Goal: Information Seeking & Learning: Learn about a topic

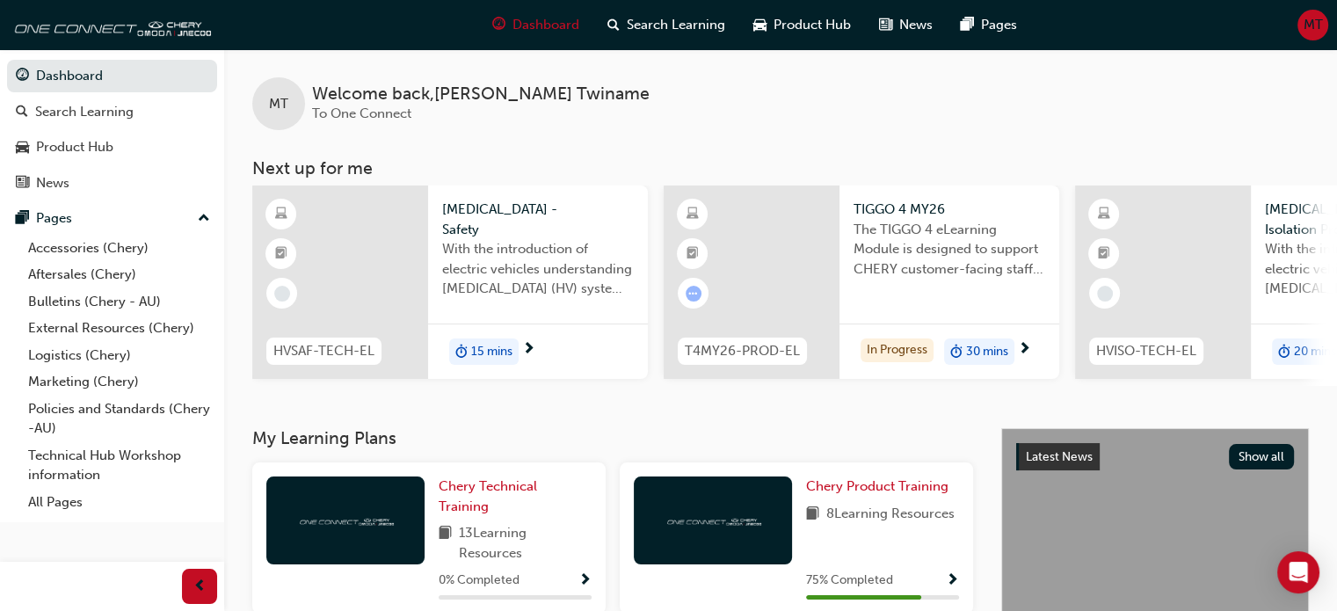
click at [627, 119] on div "MT Welcome back , [PERSON_NAME] To One Connect" at bounding box center [780, 89] width 1113 height 81
click at [876, 494] on span "Chery Product Training" at bounding box center [877, 486] width 142 height 16
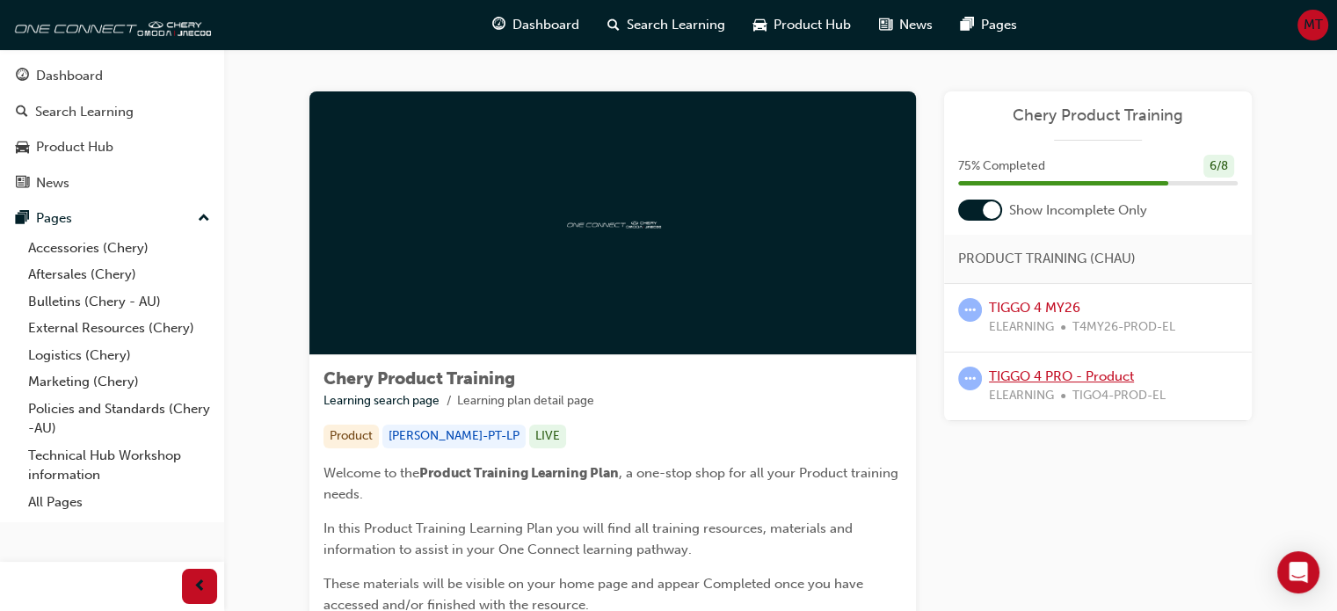
click at [1081, 378] on link "TIGGO 4 PRO - Product" at bounding box center [1061, 376] width 145 height 16
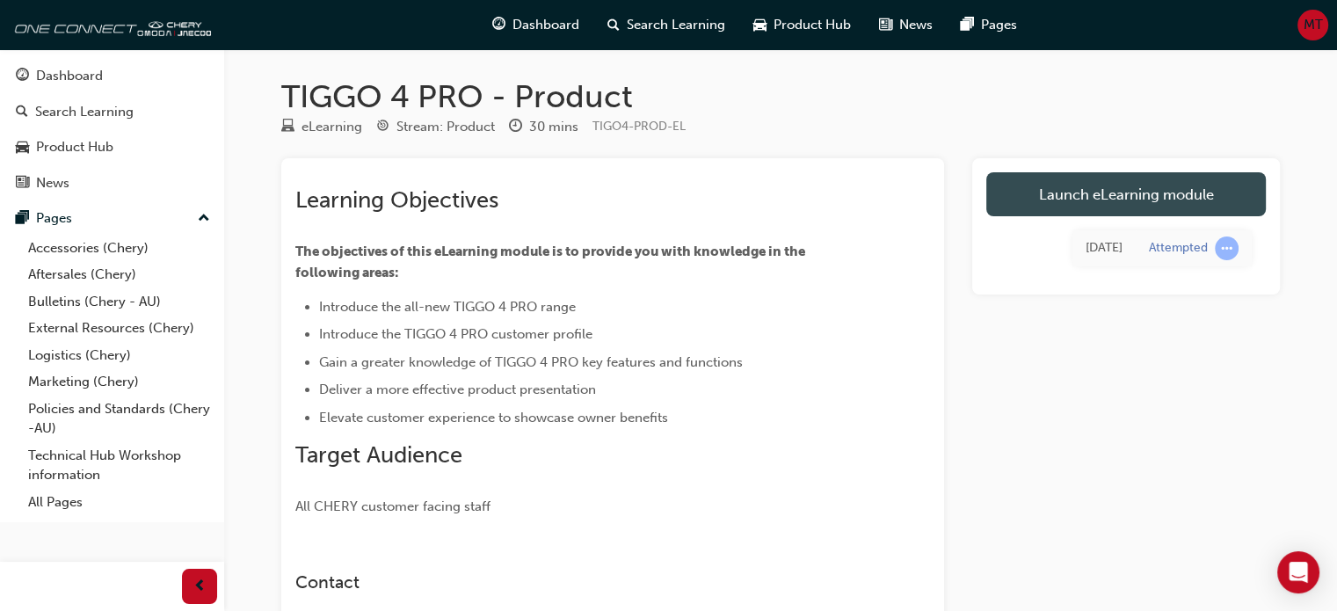
click at [1167, 189] on link "Launch eLearning module" at bounding box center [1126, 194] width 280 height 44
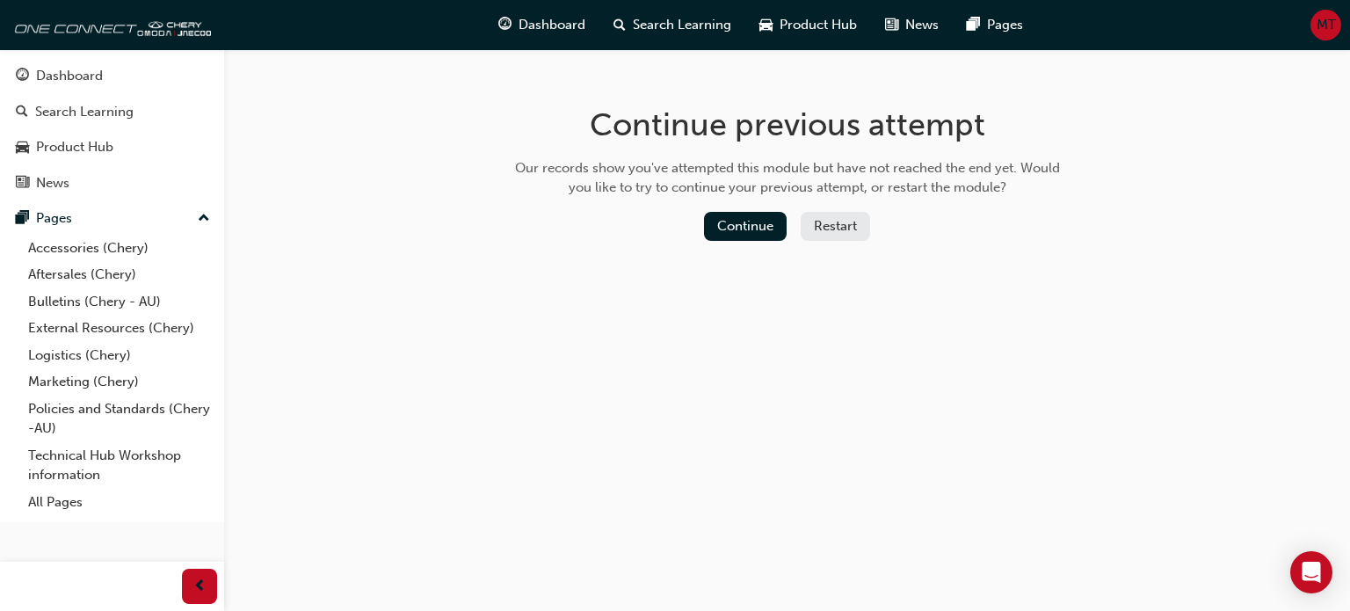
click at [854, 217] on button "Restart" at bounding box center [835, 226] width 69 height 29
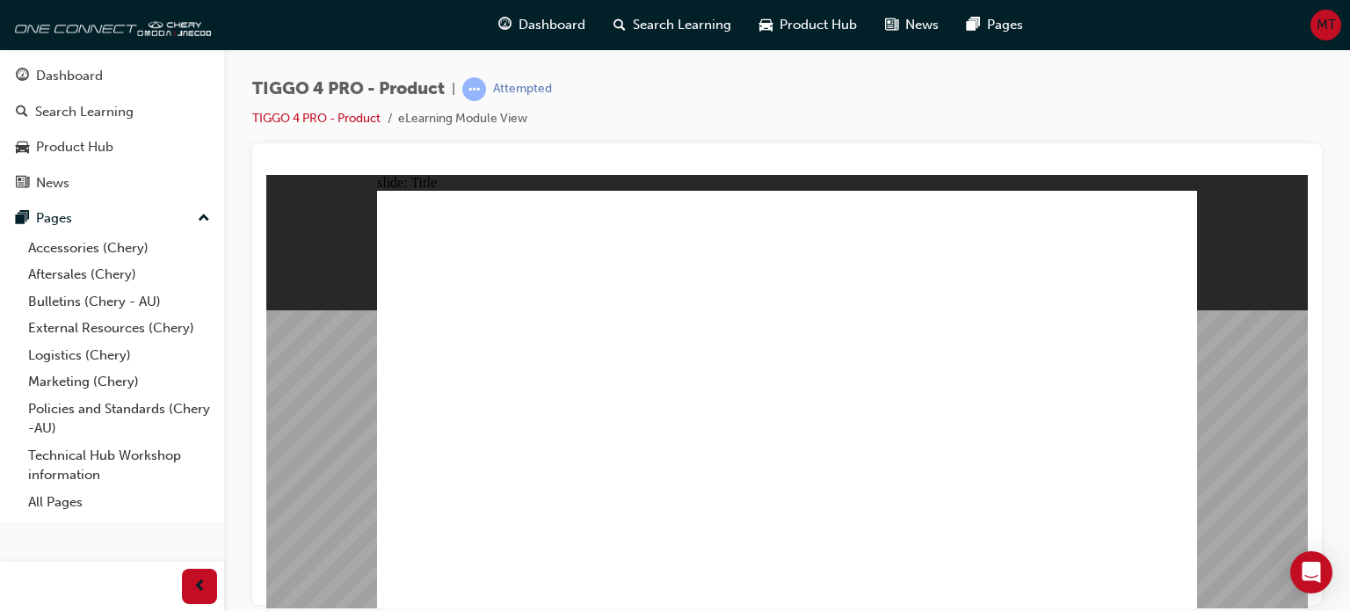
drag, startPoint x: 914, startPoint y: 334, endPoint x: 890, endPoint y: 279, distance: 60.2
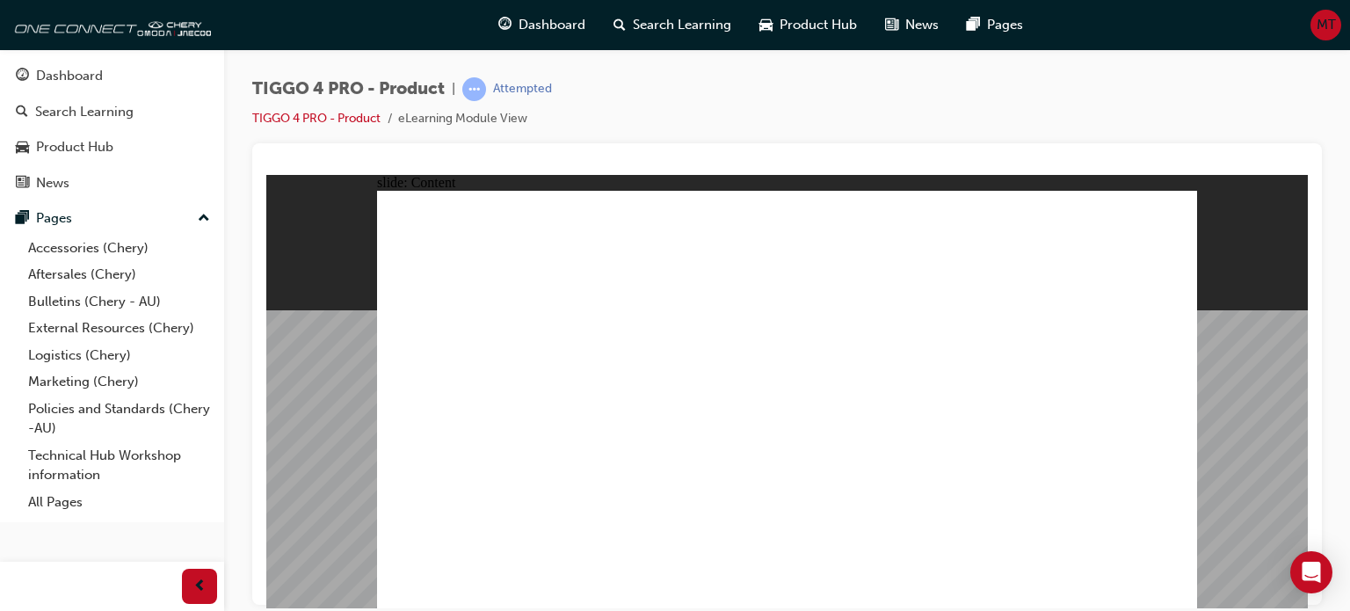
drag, startPoint x: 549, startPoint y: 52, endPoint x: 704, endPoint y: 154, distance: 185.3
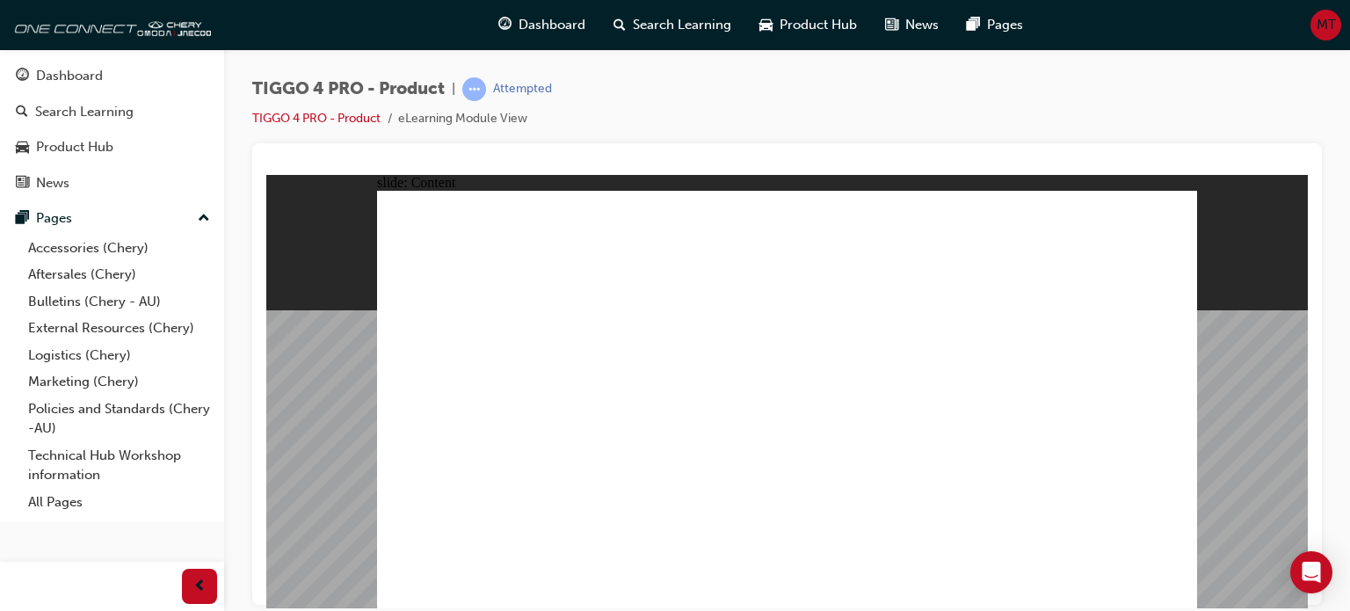
drag, startPoint x: 1181, startPoint y: 584, endPoint x: 1171, endPoint y: 578, distance: 11.0
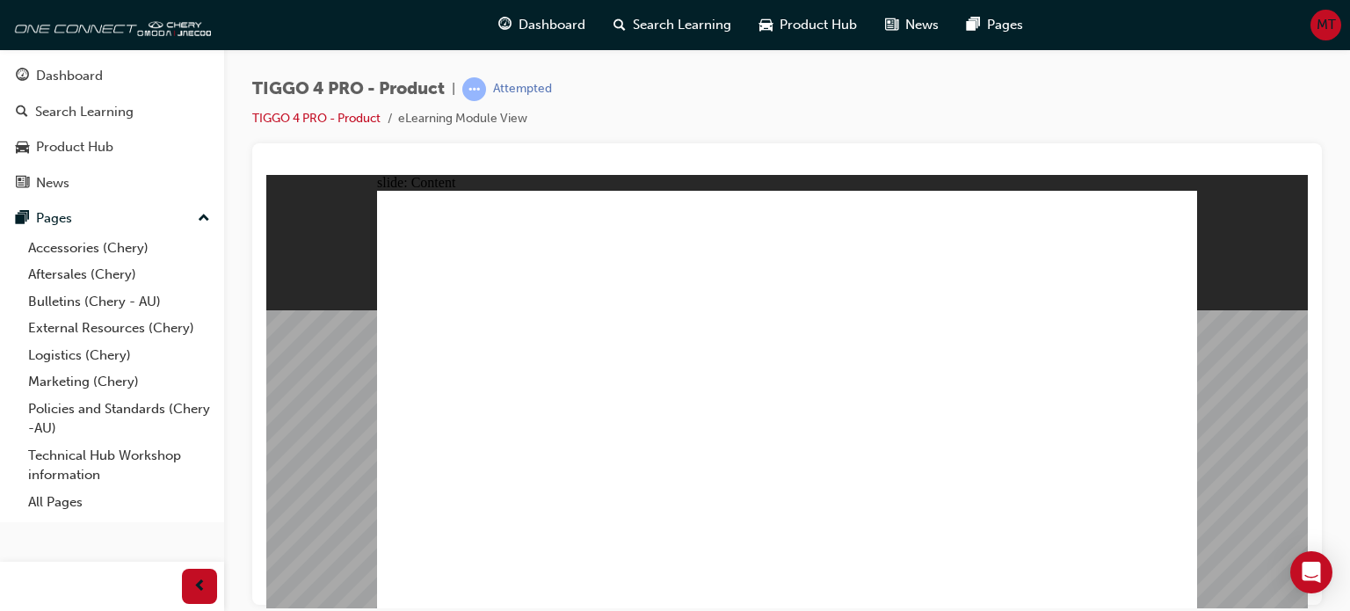
drag, startPoint x: 552, startPoint y: 402, endPoint x: 713, endPoint y: 428, distance: 163.0
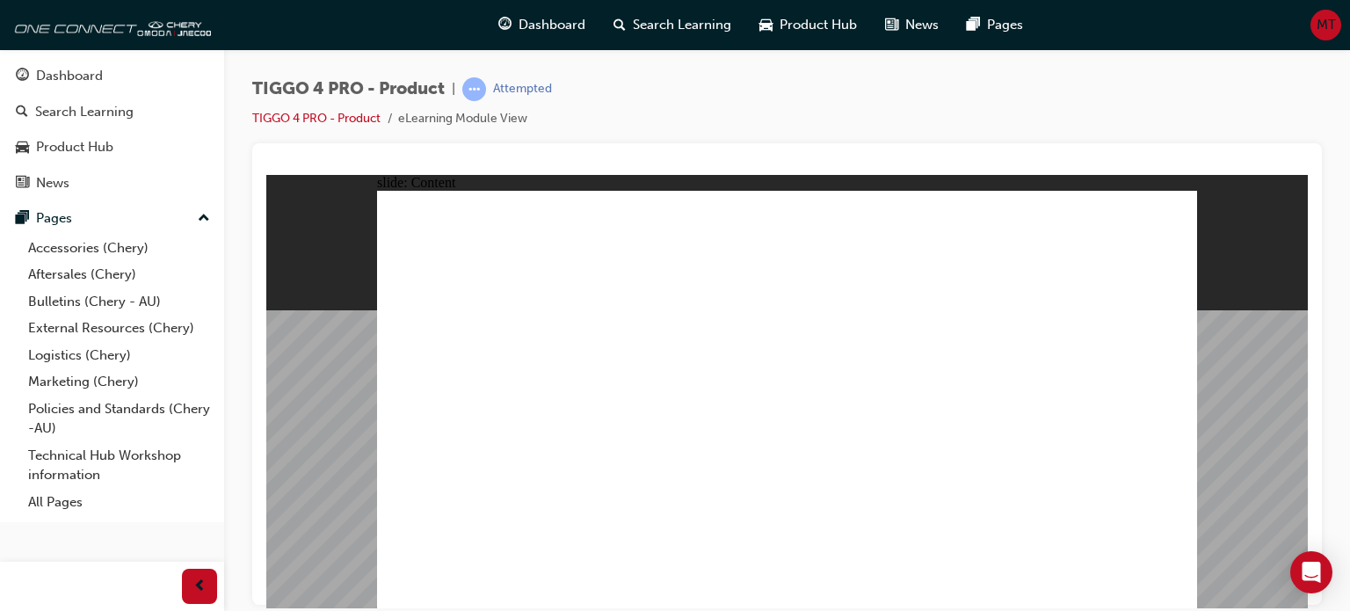
drag, startPoint x: 612, startPoint y: 458, endPoint x: 641, endPoint y: 411, distance: 54.9
drag, startPoint x: 721, startPoint y: 384, endPoint x: 721, endPoint y: 431, distance: 46.6
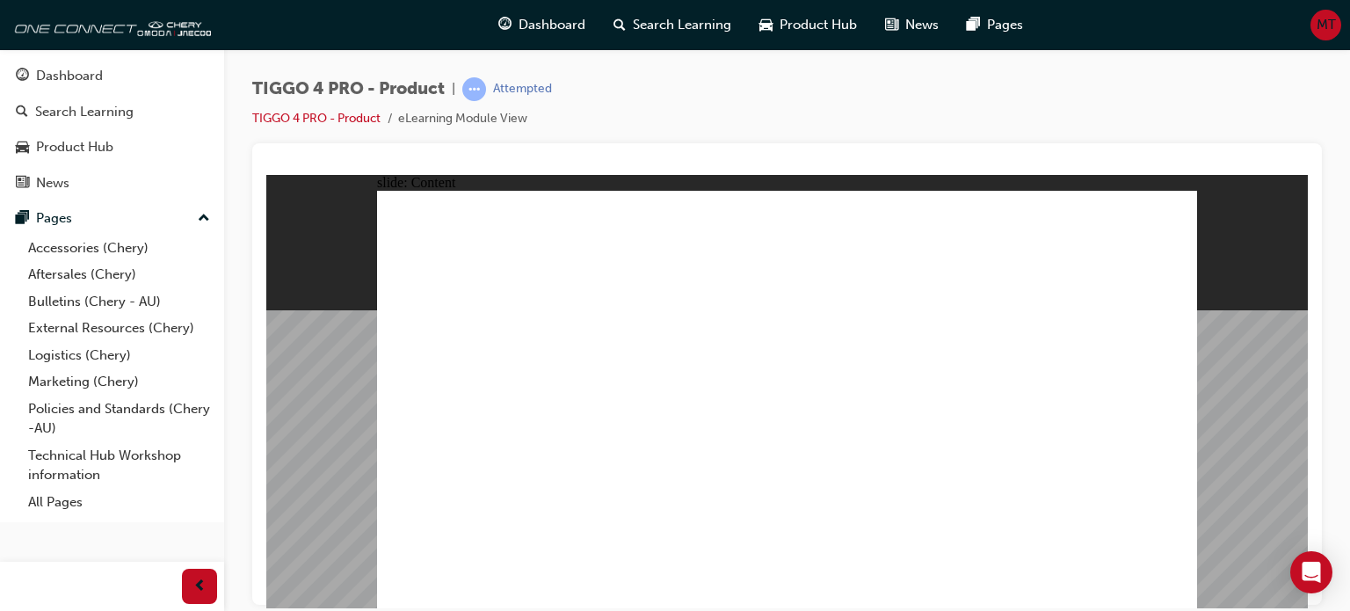
drag, startPoint x: 721, startPoint y: 431, endPoint x: 673, endPoint y: 374, distance: 74.3
drag, startPoint x: 527, startPoint y: 317, endPoint x: 519, endPoint y: 435, distance: 118.1
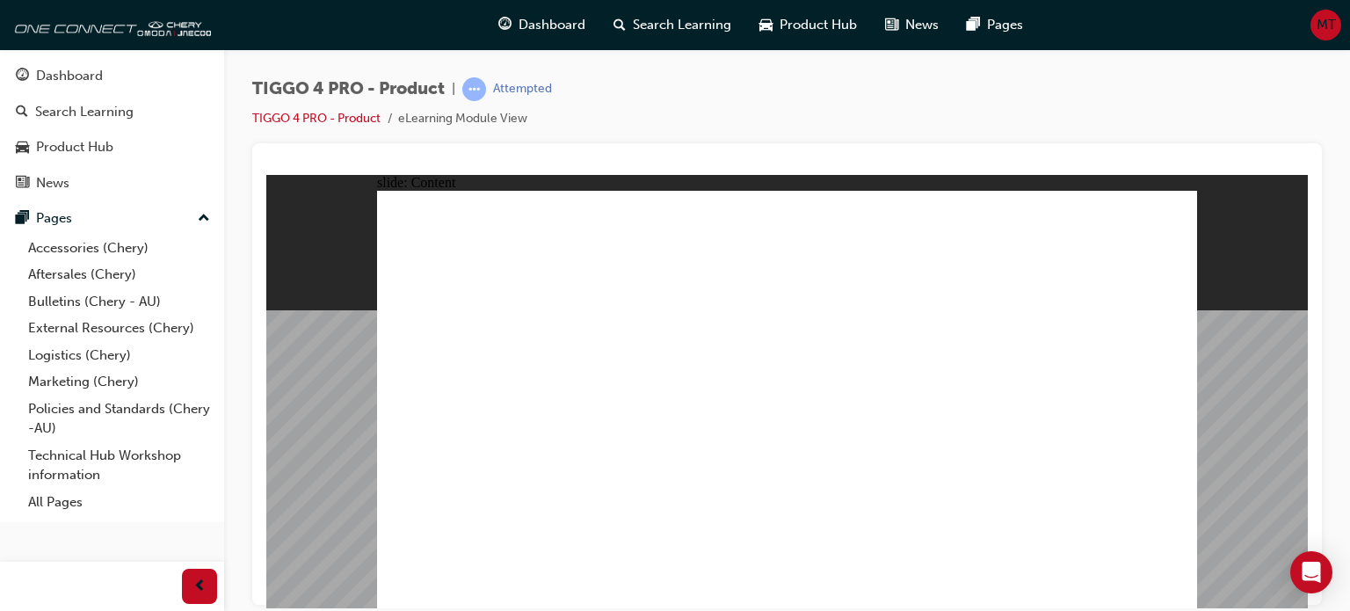
drag, startPoint x: 629, startPoint y: 401, endPoint x: 658, endPoint y: 395, distance: 30.5
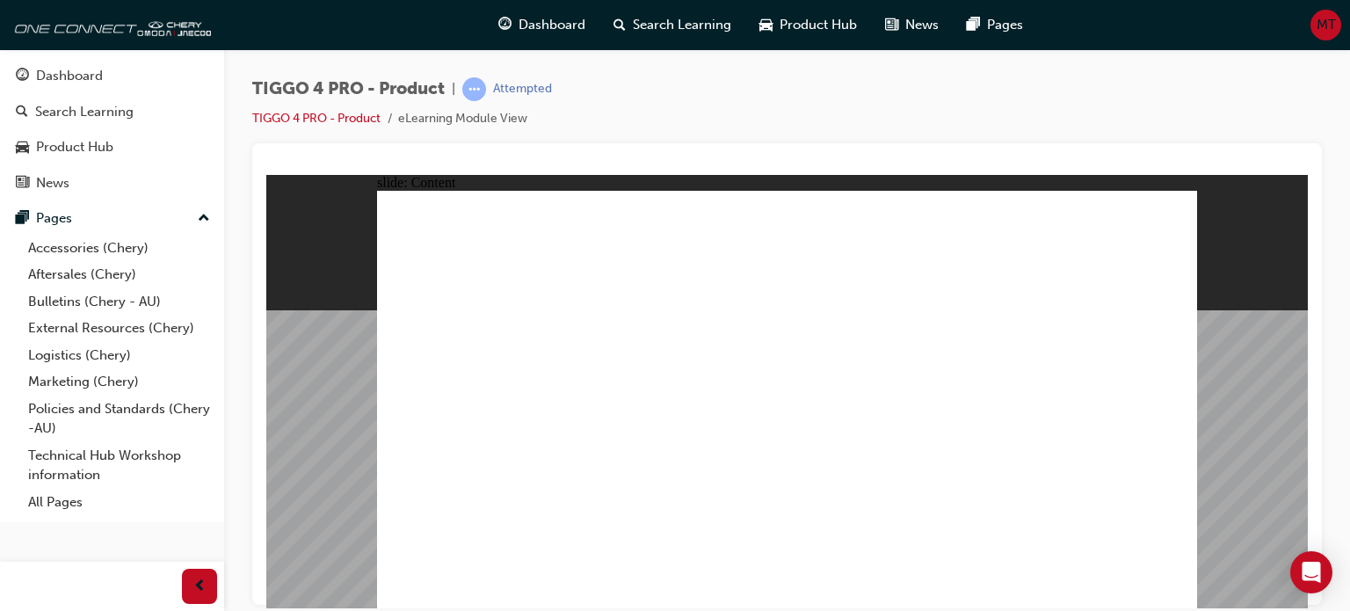
drag, startPoint x: 682, startPoint y: 353, endPoint x: 635, endPoint y: 349, distance: 47.7
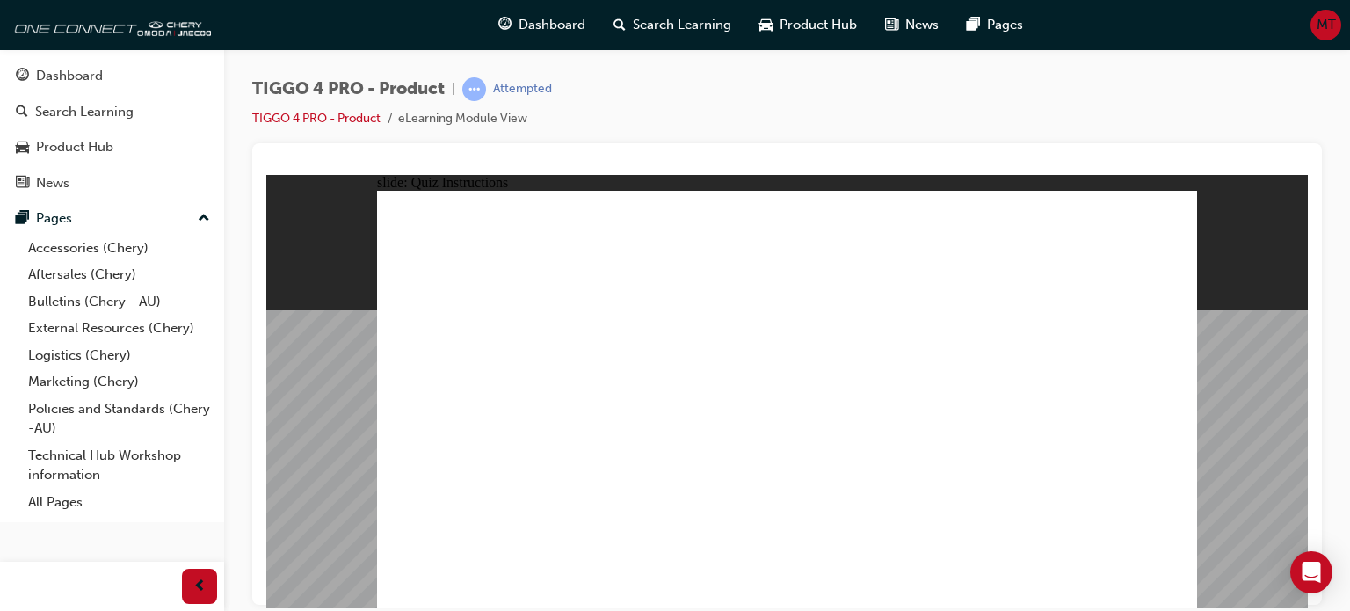
radio input "true"
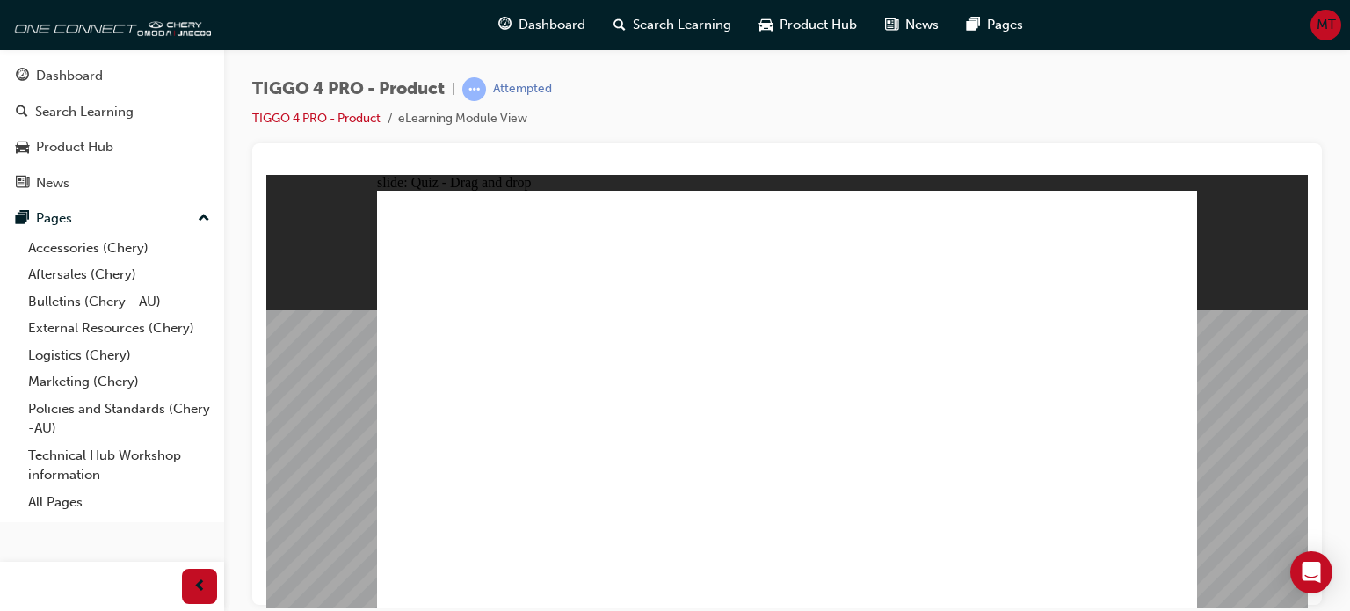
drag, startPoint x: 454, startPoint y: 337, endPoint x: 763, endPoint y: 507, distance: 353.3
drag, startPoint x: 774, startPoint y: 339, endPoint x: 925, endPoint y: 493, distance: 215.7
drag, startPoint x: 1101, startPoint y: 334, endPoint x: 1099, endPoint y: 490, distance: 155.6
drag, startPoint x: 631, startPoint y: 338, endPoint x: 632, endPoint y: 500, distance: 161.7
drag, startPoint x: 932, startPoint y: 328, endPoint x: 453, endPoint y: 494, distance: 507.1
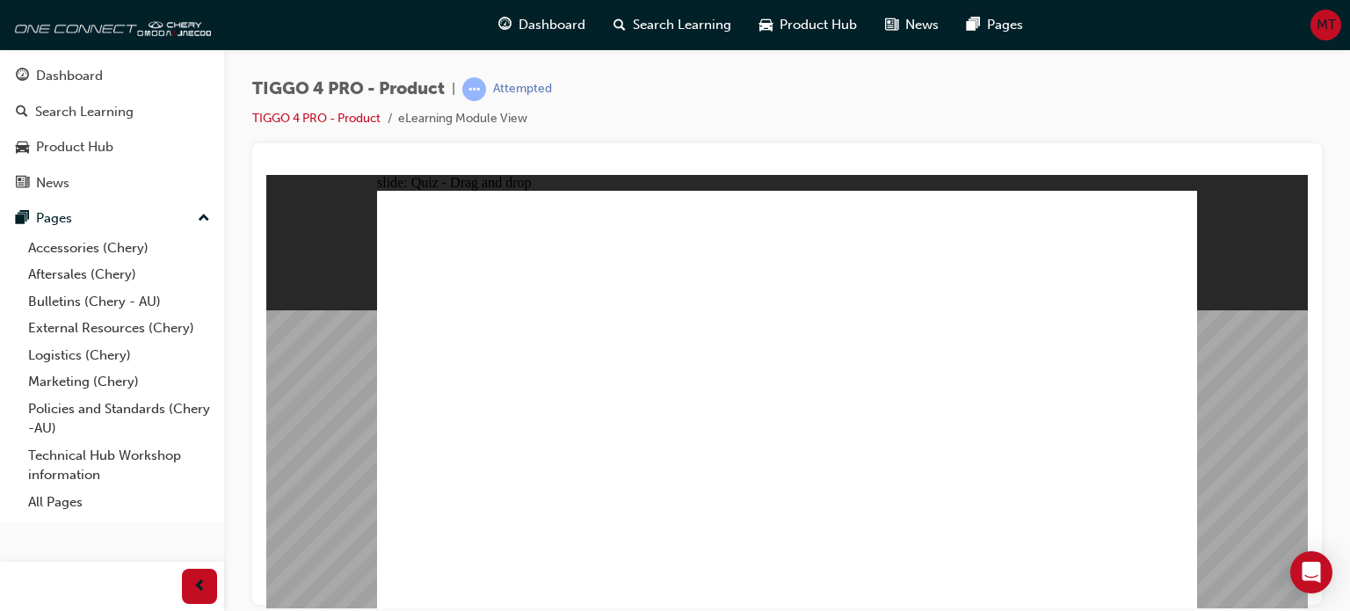
radio input "true"
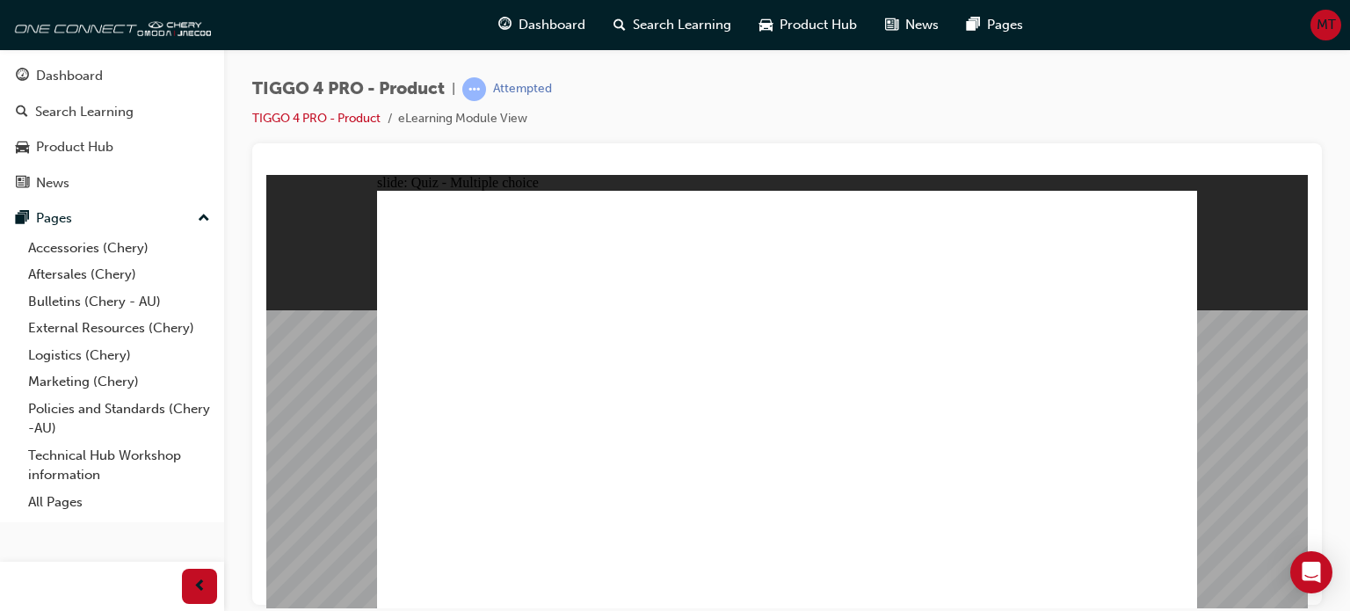
radio input "true"
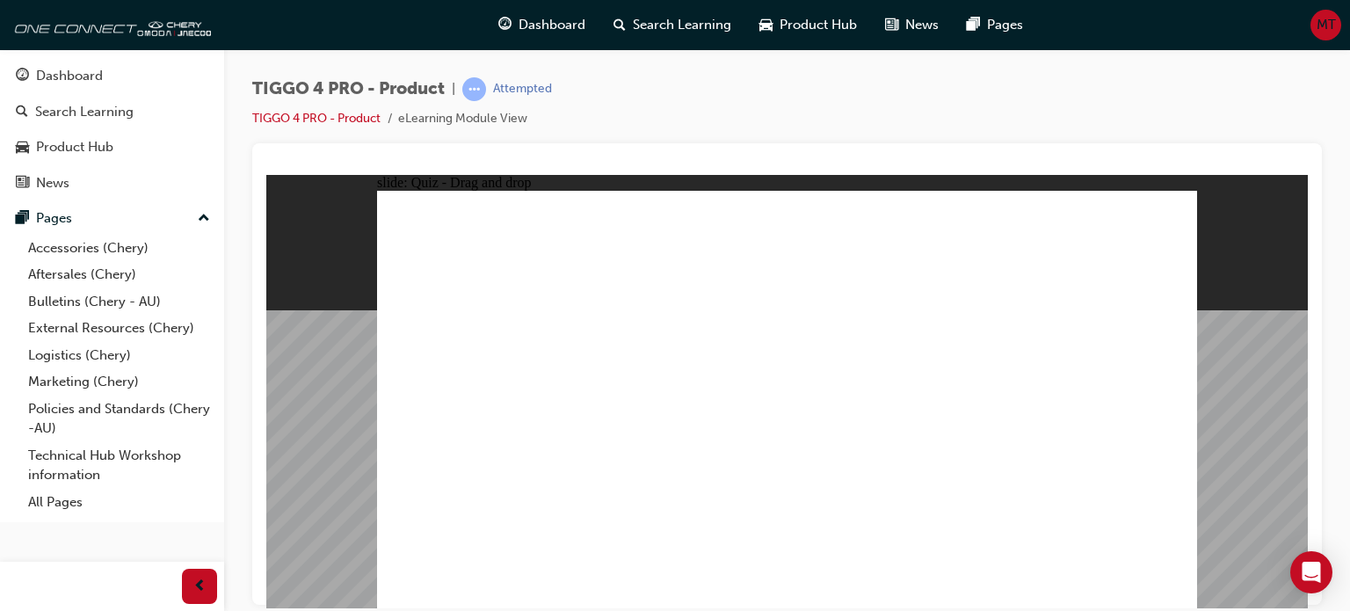
drag, startPoint x: 657, startPoint y: 361, endPoint x: 1055, endPoint y: 302, distance: 402.7
drag, startPoint x: 1051, startPoint y: 299, endPoint x: 840, endPoint y: 295, distance: 211.0
drag, startPoint x: 871, startPoint y: 296, endPoint x: 665, endPoint y: 377, distance: 221.0
drag, startPoint x: 483, startPoint y: 454, endPoint x: 853, endPoint y: 306, distance: 398.8
drag, startPoint x: 476, startPoint y: 365, endPoint x: 1055, endPoint y: 294, distance: 582.7
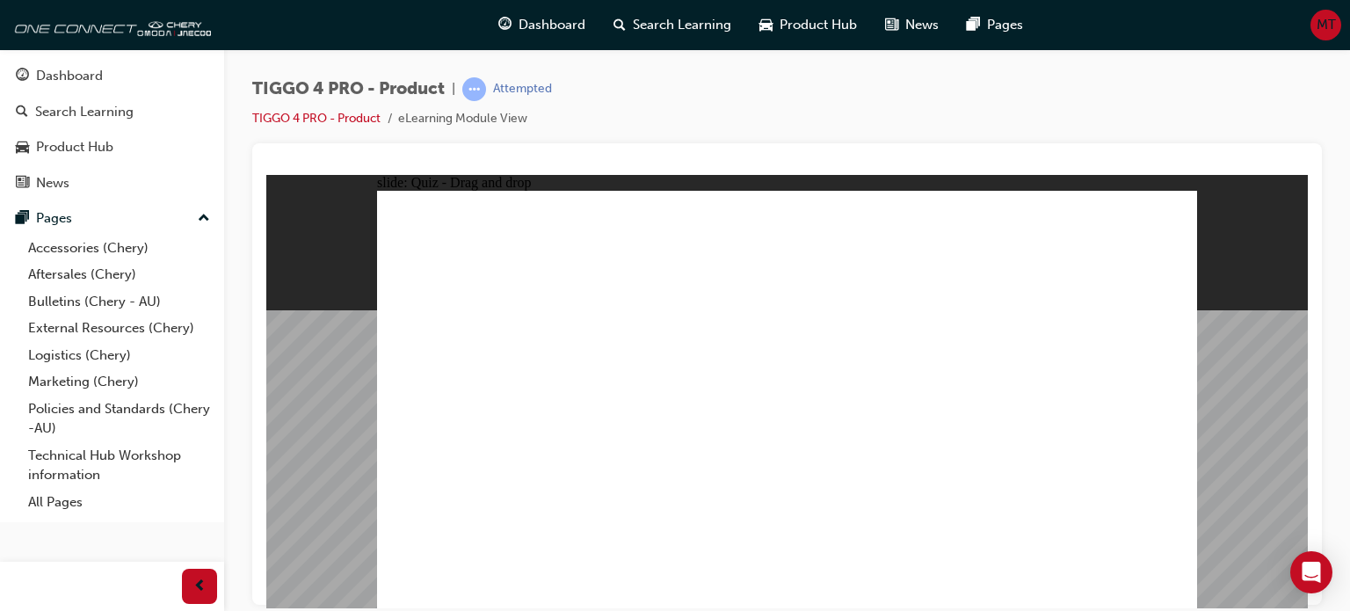
drag, startPoint x: 661, startPoint y: 394, endPoint x: 1104, endPoint y: 317, distance: 449.6
drag, startPoint x: 650, startPoint y: 365, endPoint x: 858, endPoint y: 343, distance: 208.6
drag, startPoint x: 651, startPoint y: 444, endPoint x: 1064, endPoint y: 370, distance: 418.8
drag, startPoint x: 476, startPoint y: 493, endPoint x: 875, endPoint y: 402, distance: 409.4
drag, startPoint x: 499, startPoint y: 403, endPoint x: 929, endPoint y: 412, distance: 429.9
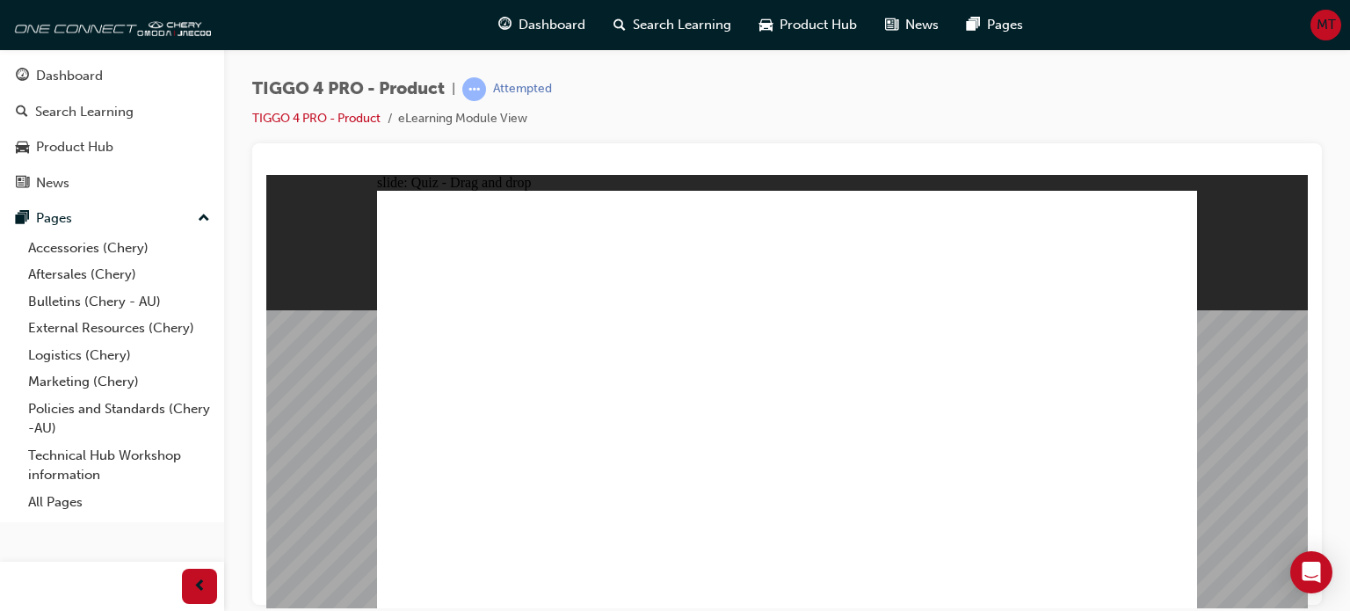
radio input "true"
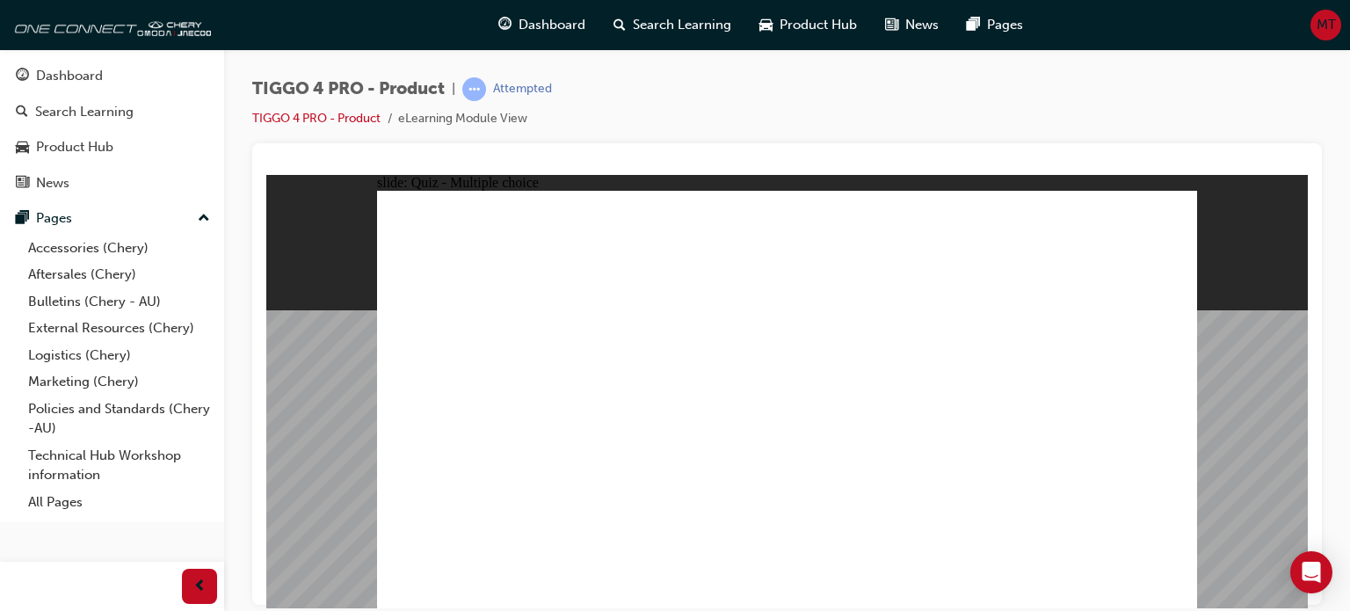
radio input "true"
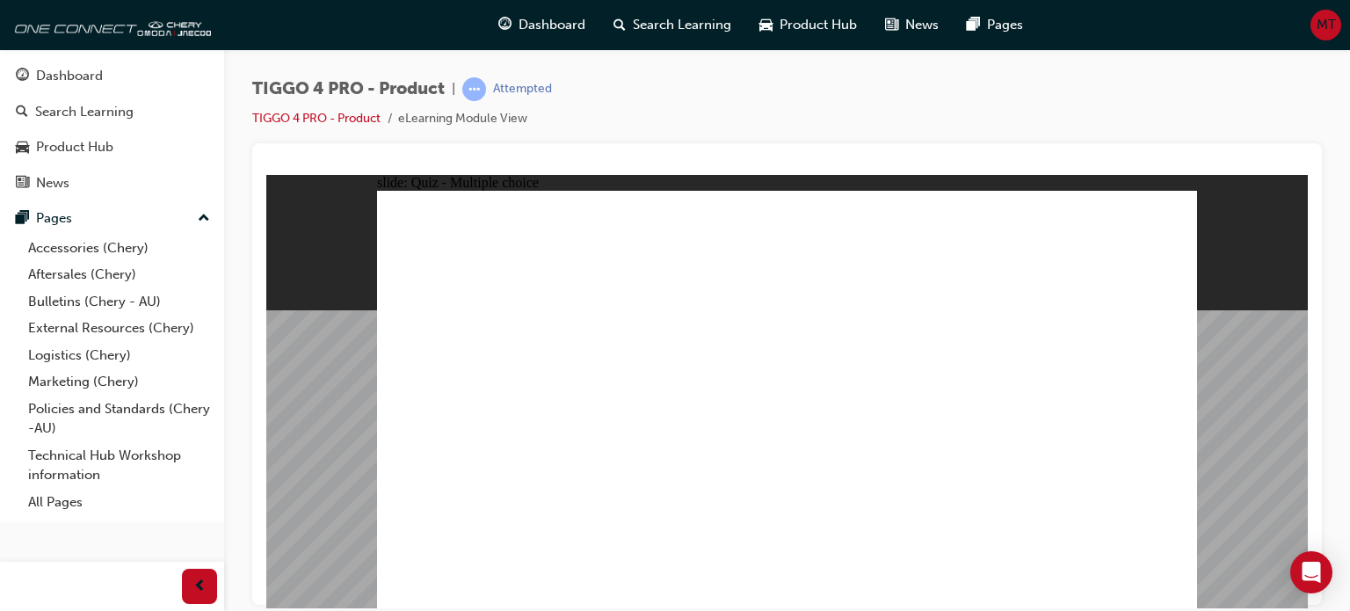
radio input "true"
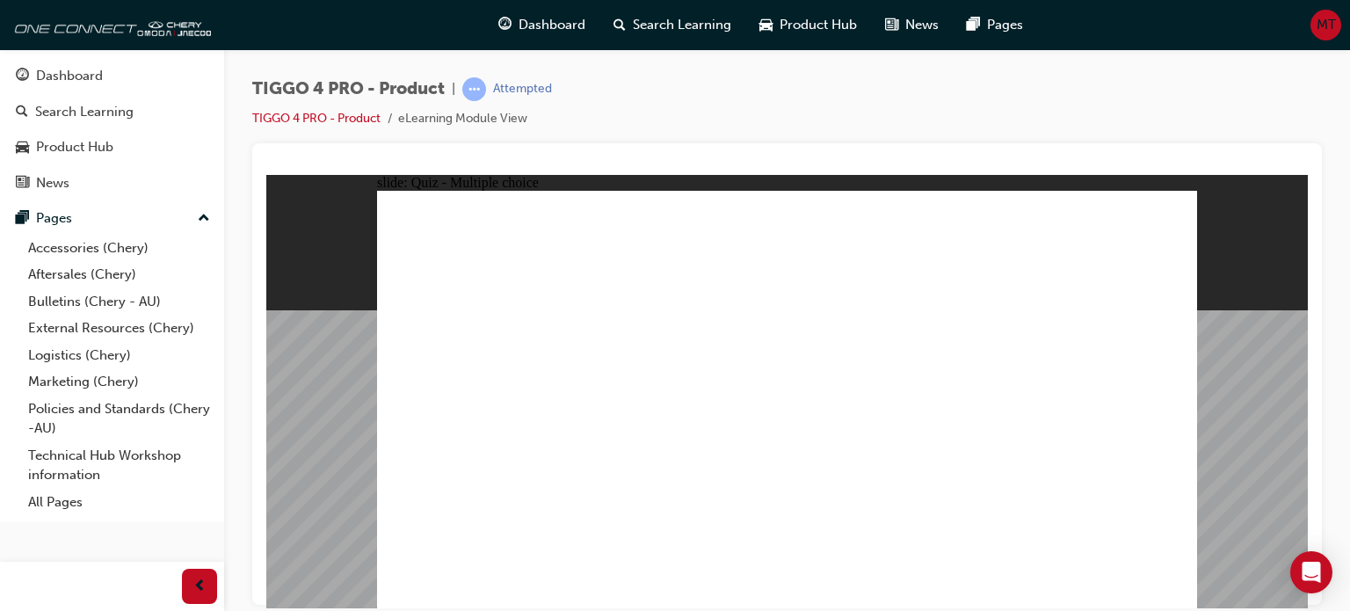
radio input "true"
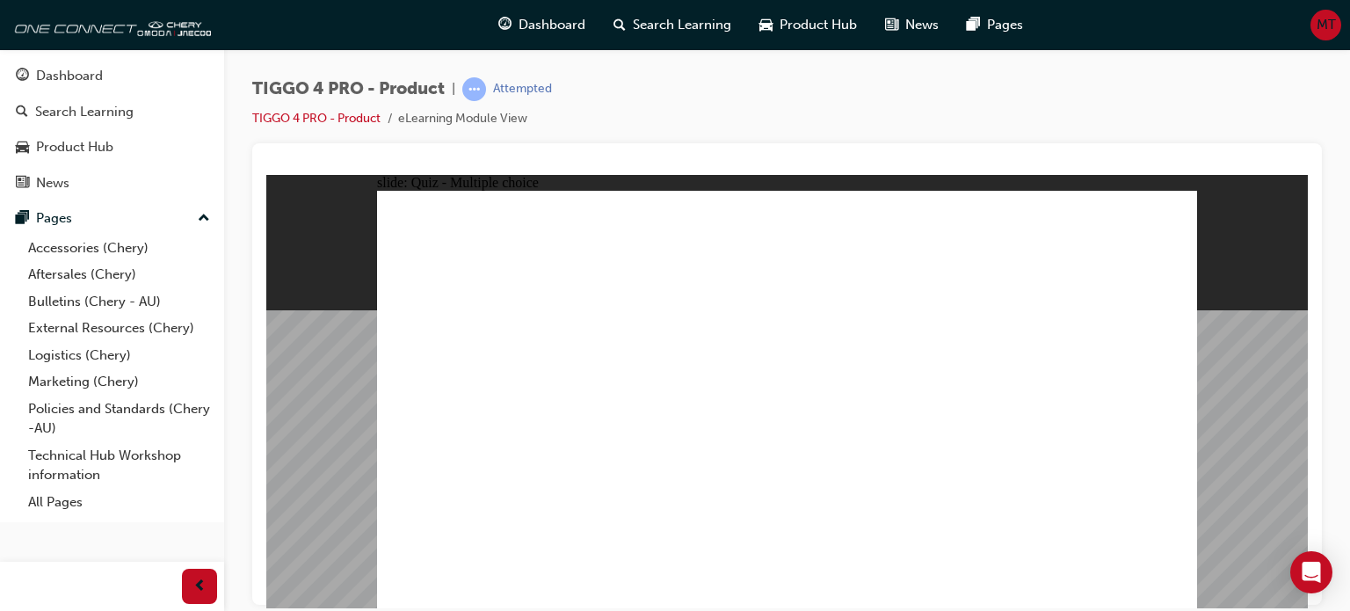
radio input "true"
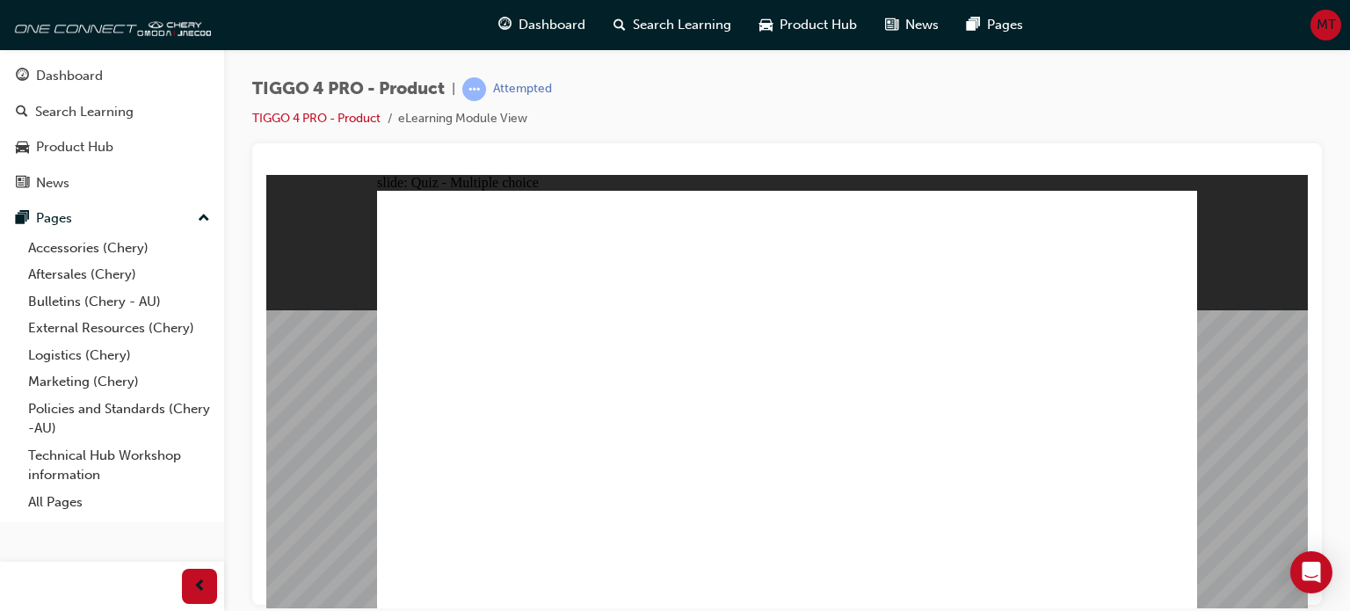
radio input "true"
drag, startPoint x: 620, startPoint y: 323, endPoint x: 618, endPoint y: 489, distance: 165.3
drag, startPoint x: 805, startPoint y: 328, endPoint x: 973, endPoint y: 499, distance: 239.9
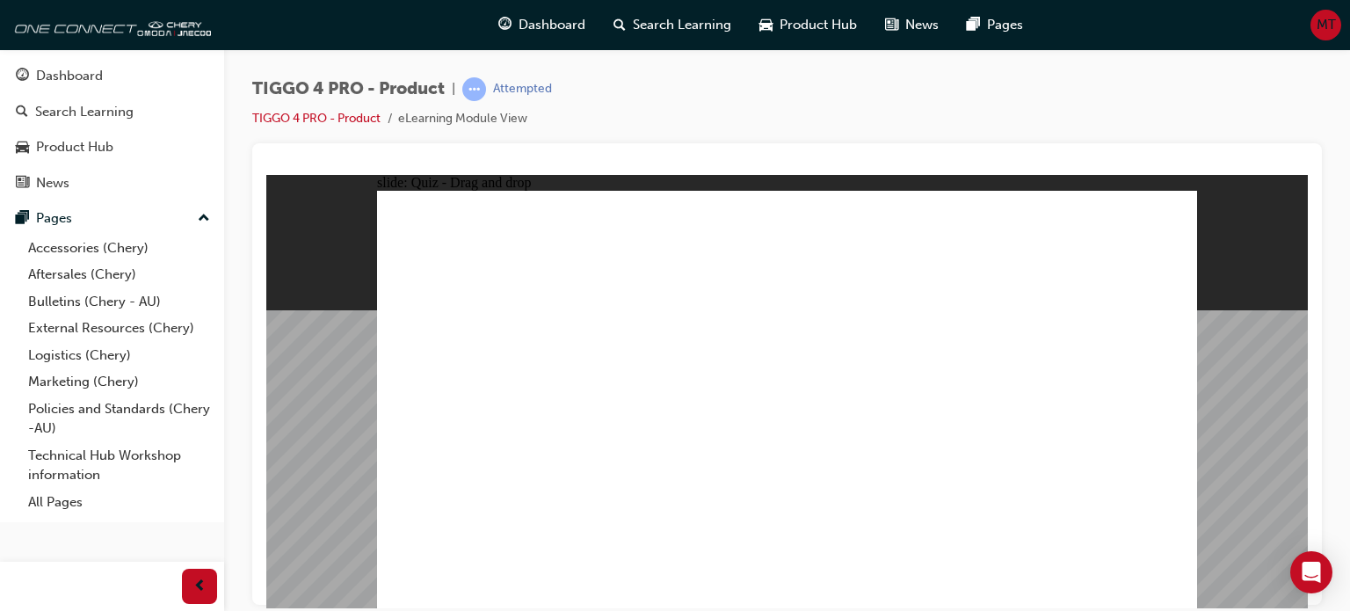
drag, startPoint x: 963, startPoint y: 319, endPoint x: 479, endPoint y: 485, distance: 512.0
drag, startPoint x: 1119, startPoint y: 327, endPoint x: 1109, endPoint y: 491, distance: 164.7
drag, startPoint x: 510, startPoint y: 326, endPoint x: 831, endPoint y: 495, distance: 362.5
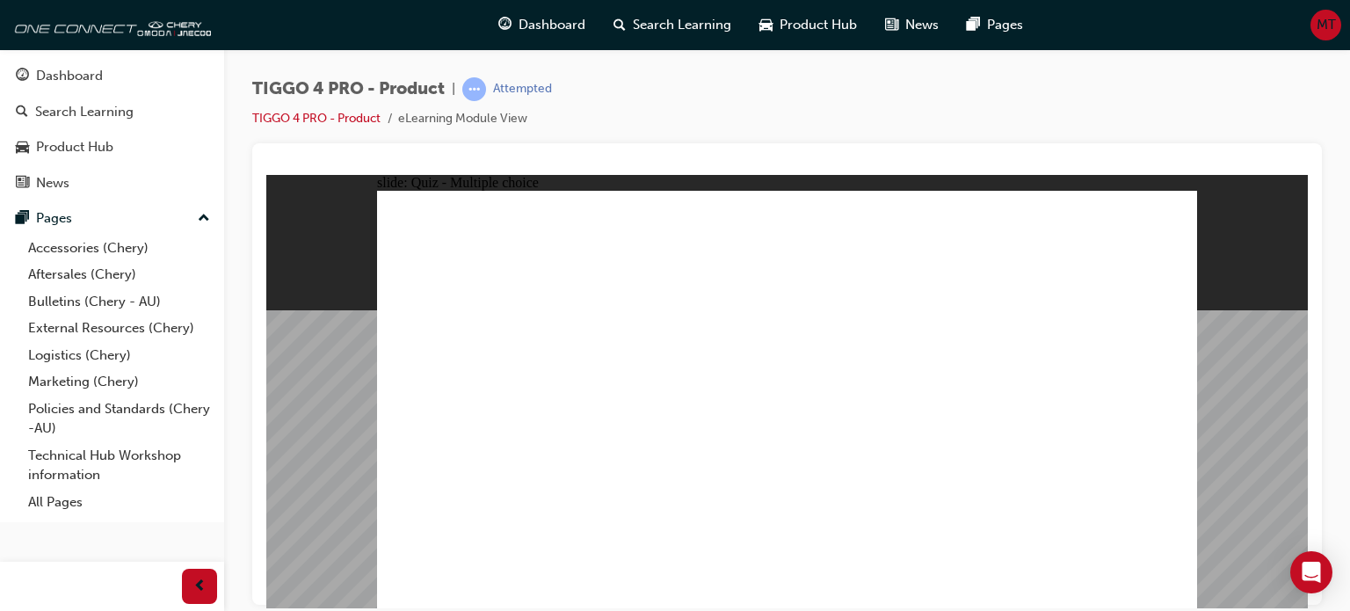
radio input "true"
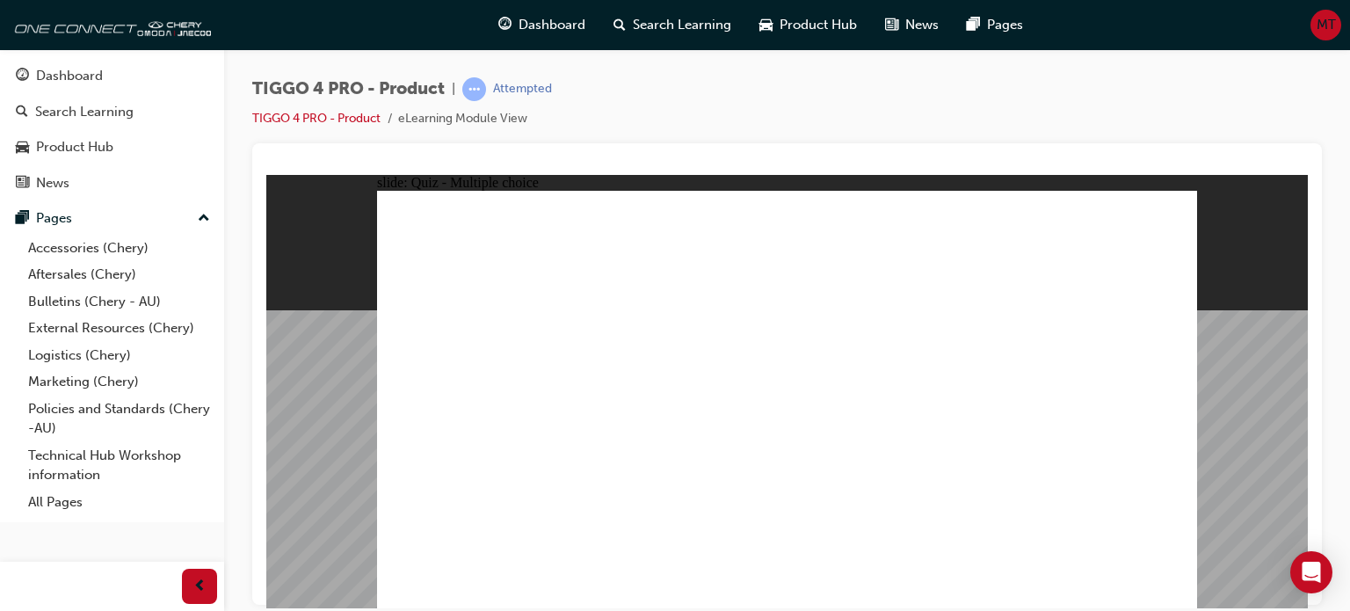
radio input "true"
drag, startPoint x: 494, startPoint y: 411, endPoint x: 1095, endPoint y: 321, distance: 607.9
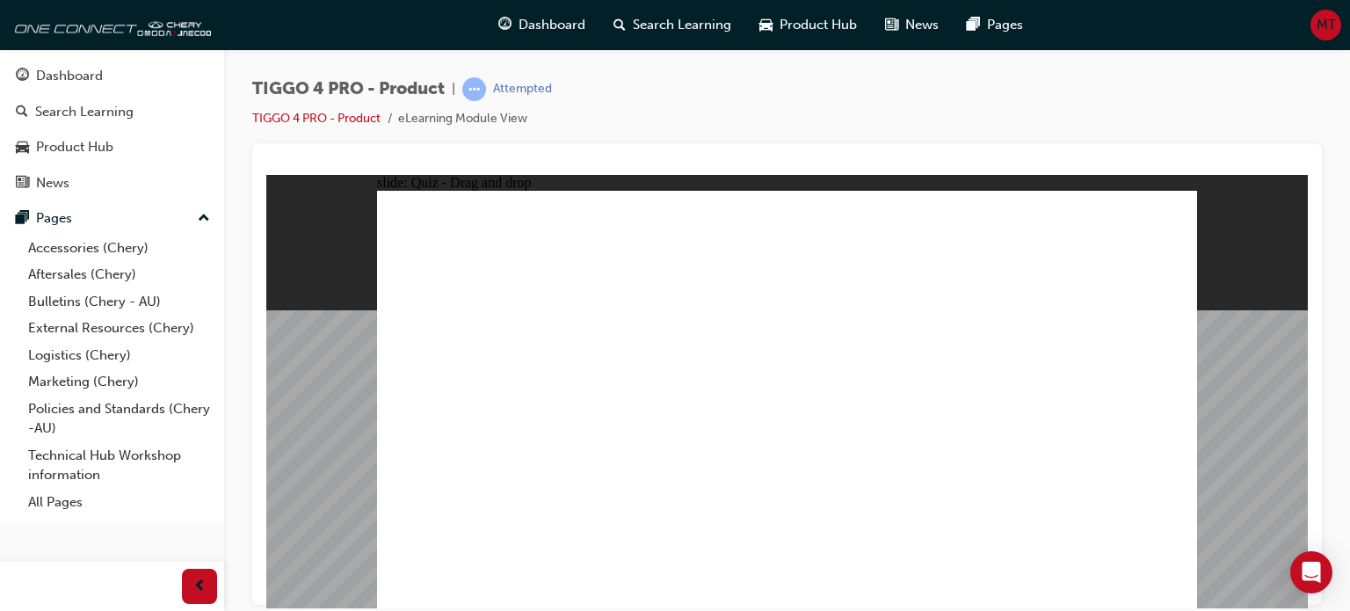
drag, startPoint x: 656, startPoint y: 360, endPoint x: 870, endPoint y: 364, distance: 214.5
drag, startPoint x: 522, startPoint y: 360, endPoint x: 1101, endPoint y: 377, distance: 579.5
drag, startPoint x: 691, startPoint y: 400, endPoint x: 1143, endPoint y: 382, distance: 452.2
drag, startPoint x: 683, startPoint y: 454, endPoint x: 1123, endPoint y: 411, distance: 442.4
drag, startPoint x: 497, startPoint y: 451, endPoint x: 917, endPoint y: 380, distance: 426.2
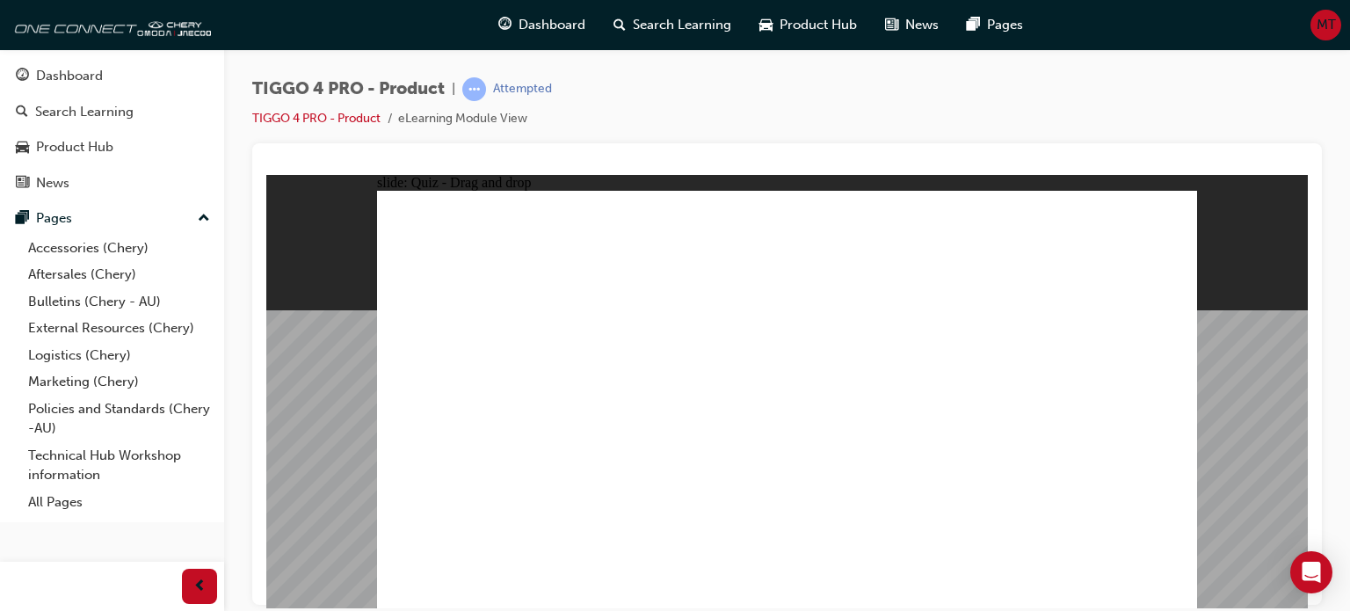
drag, startPoint x: 498, startPoint y: 494, endPoint x: 890, endPoint y: 403, distance: 402.4
drag, startPoint x: 830, startPoint y: 366, endPoint x: 1015, endPoint y: 433, distance: 197.4
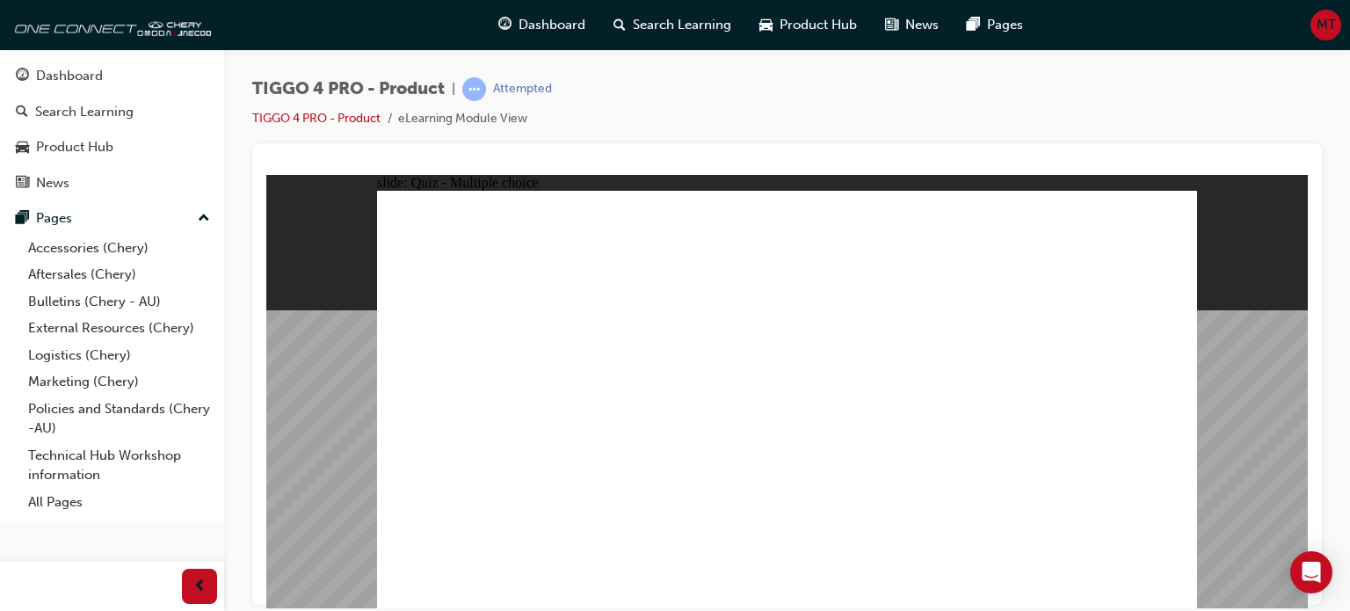
radio input "true"
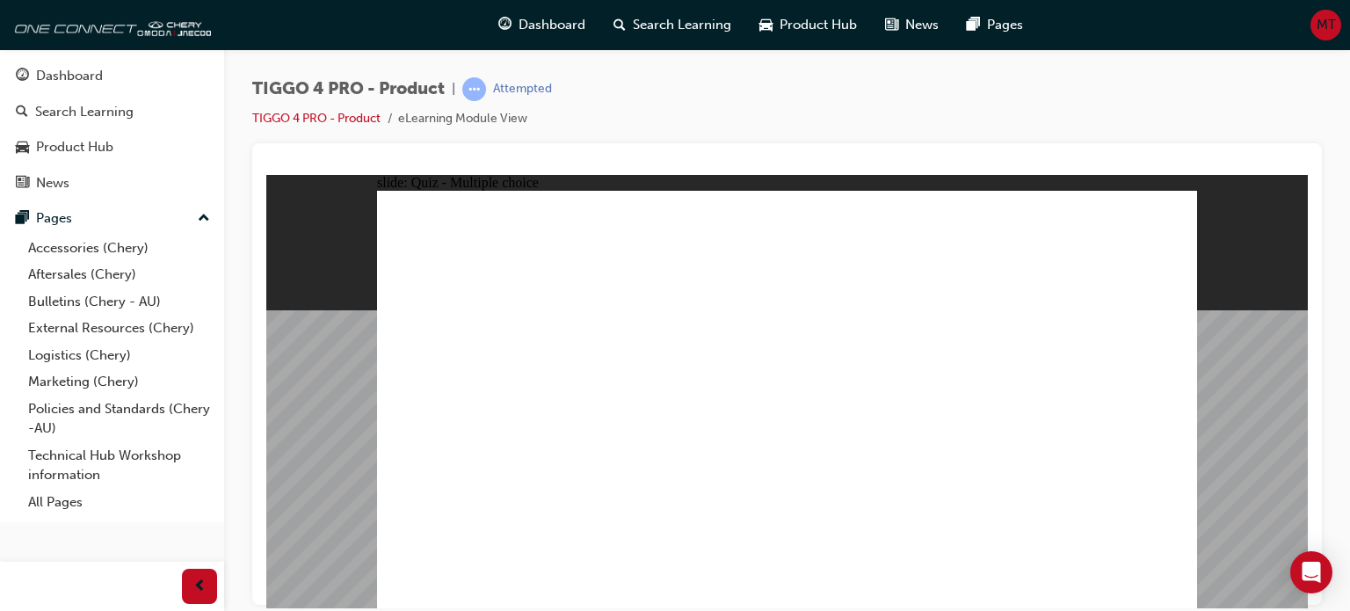
radio input "true"
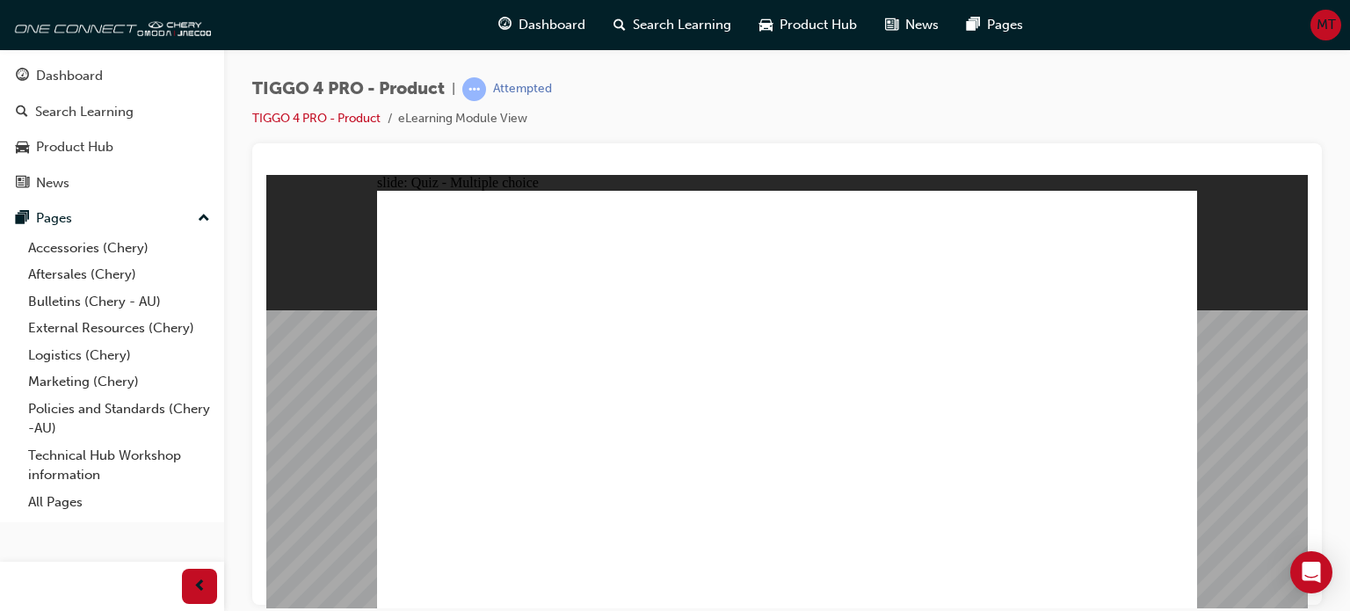
radio input "true"
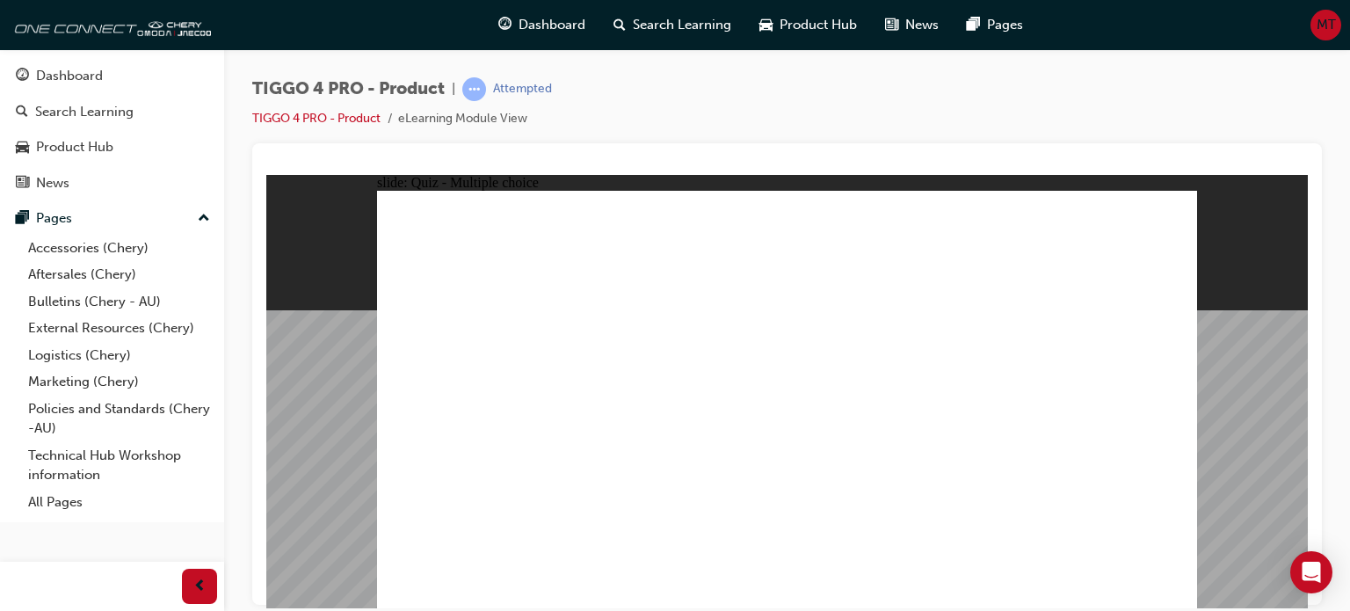
radio input "true"
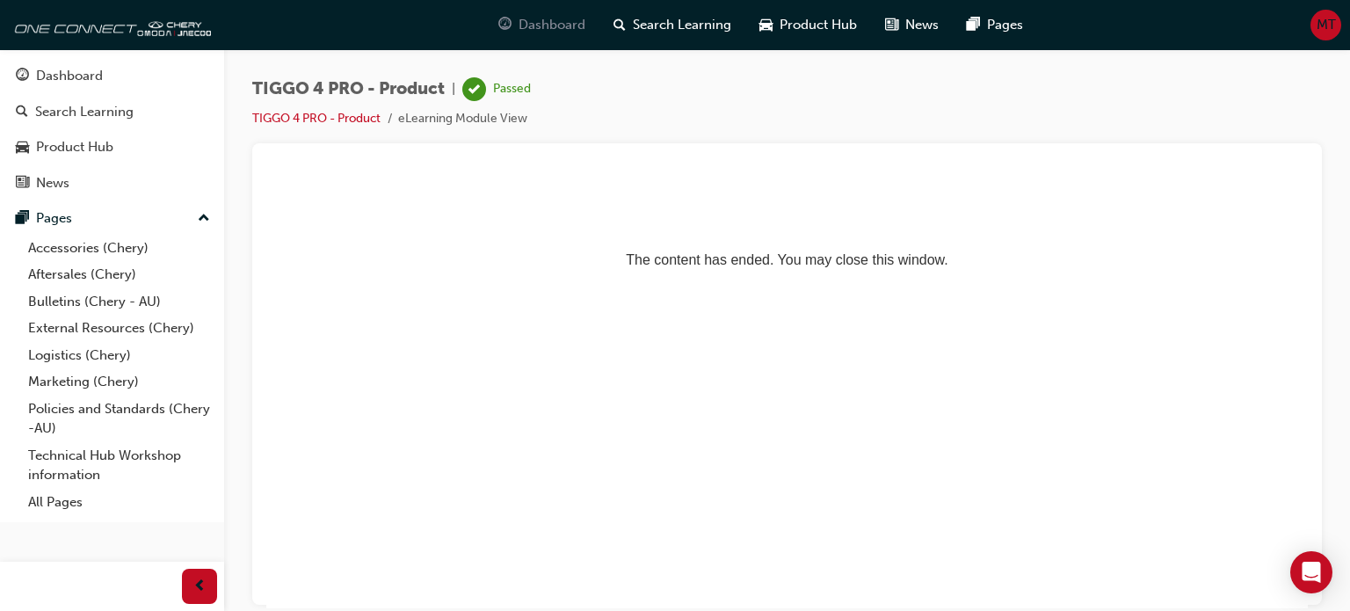
click at [553, 17] on span "Dashboard" at bounding box center [552, 25] width 67 height 20
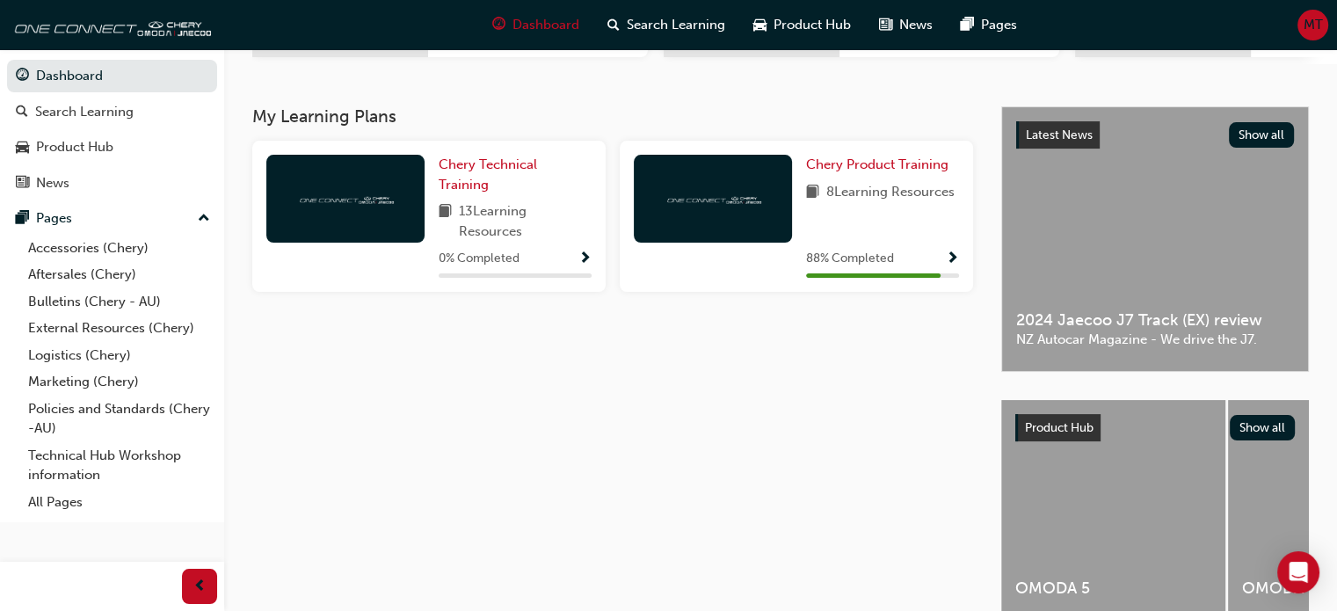
scroll to position [155, 0]
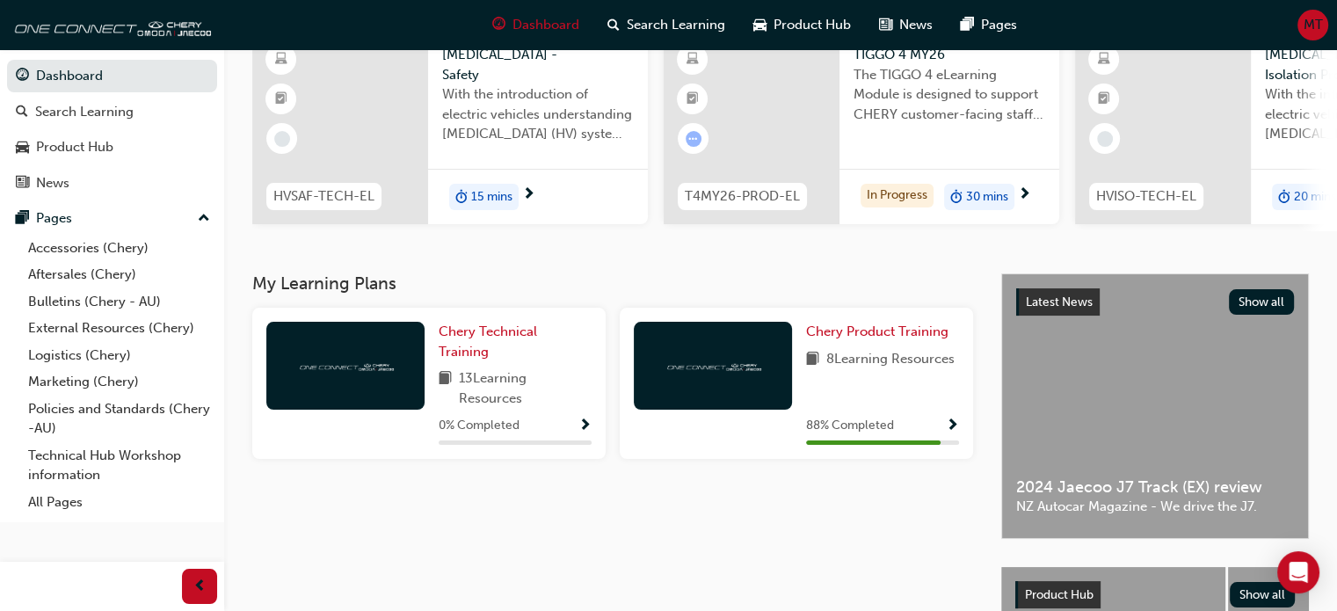
click at [953, 425] on span "Show Progress" at bounding box center [952, 426] width 13 height 16
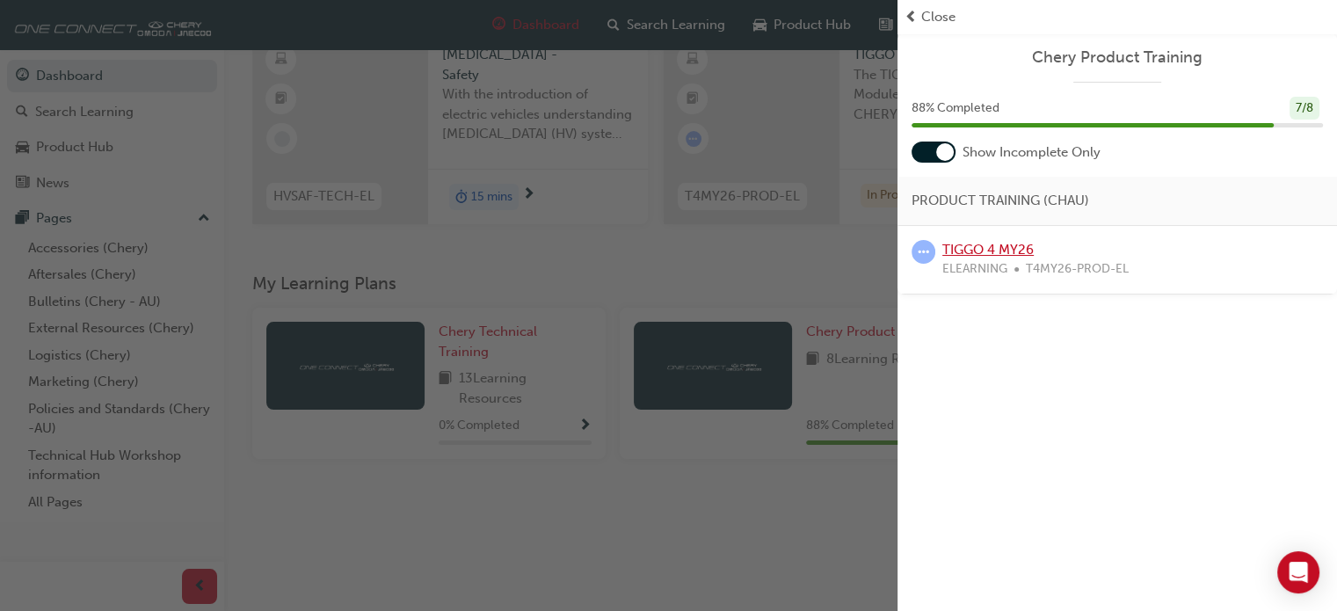
click at [992, 252] on link "TIGGO 4 MY26" at bounding box center [987, 250] width 91 height 16
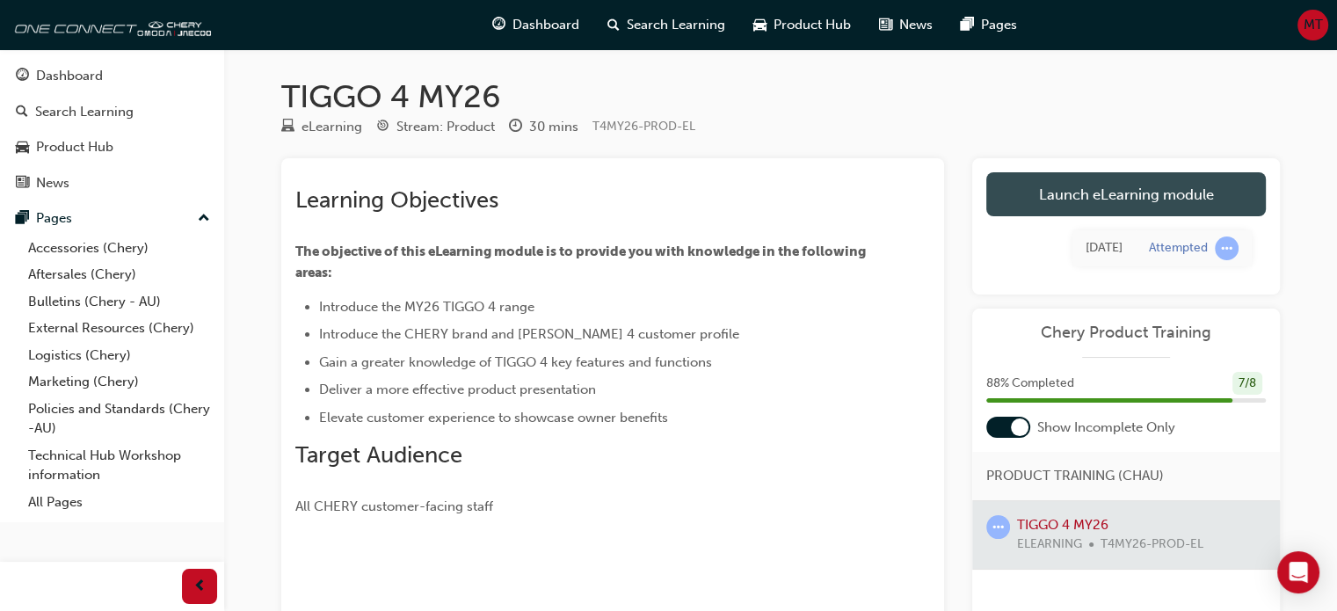
click at [1124, 201] on link "Launch eLearning module" at bounding box center [1126, 194] width 280 height 44
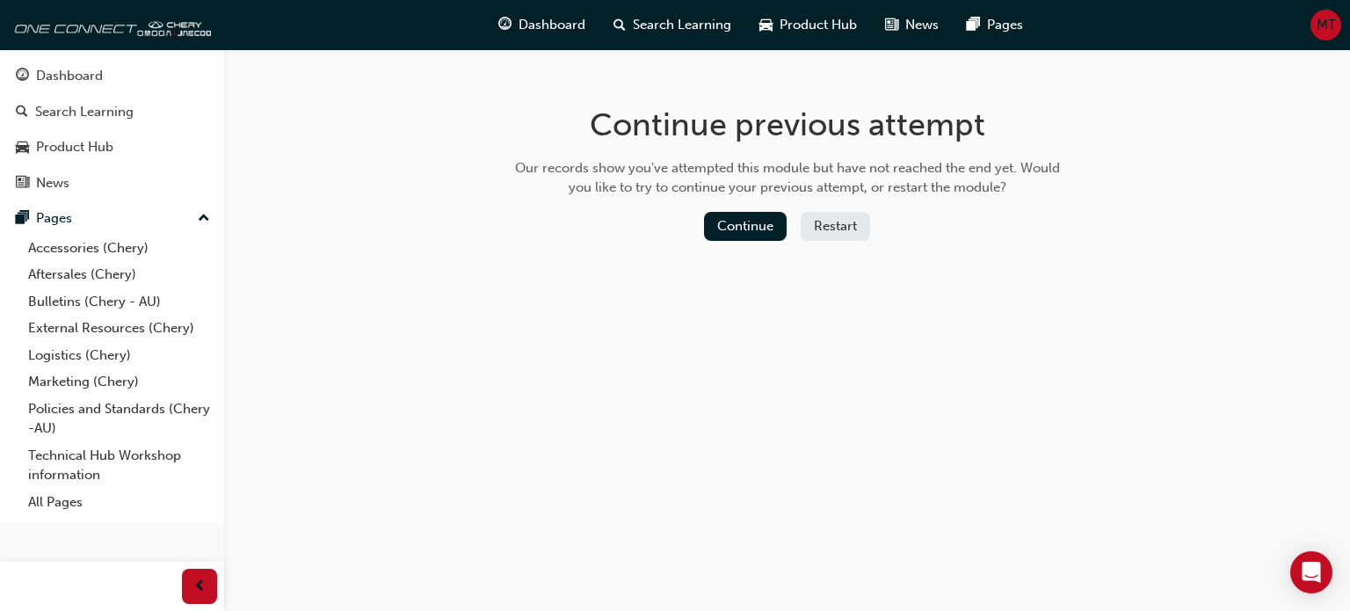
click at [847, 236] on button "Restart" at bounding box center [835, 226] width 69 height 29
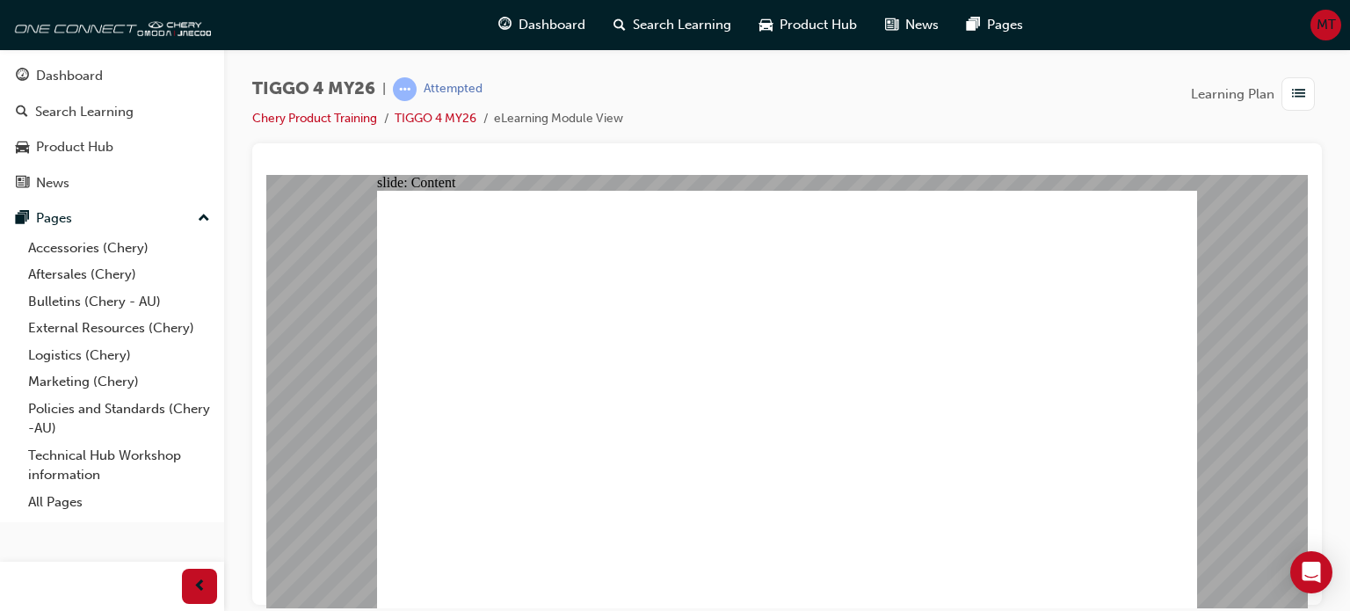
click at [860, 107] on div "TIGGO 4 MY26 | Attempted Chery Product Training TIGGO 4 MY26 eLearning Module V…" at bounding box center [787, 110] width 1070 height 66
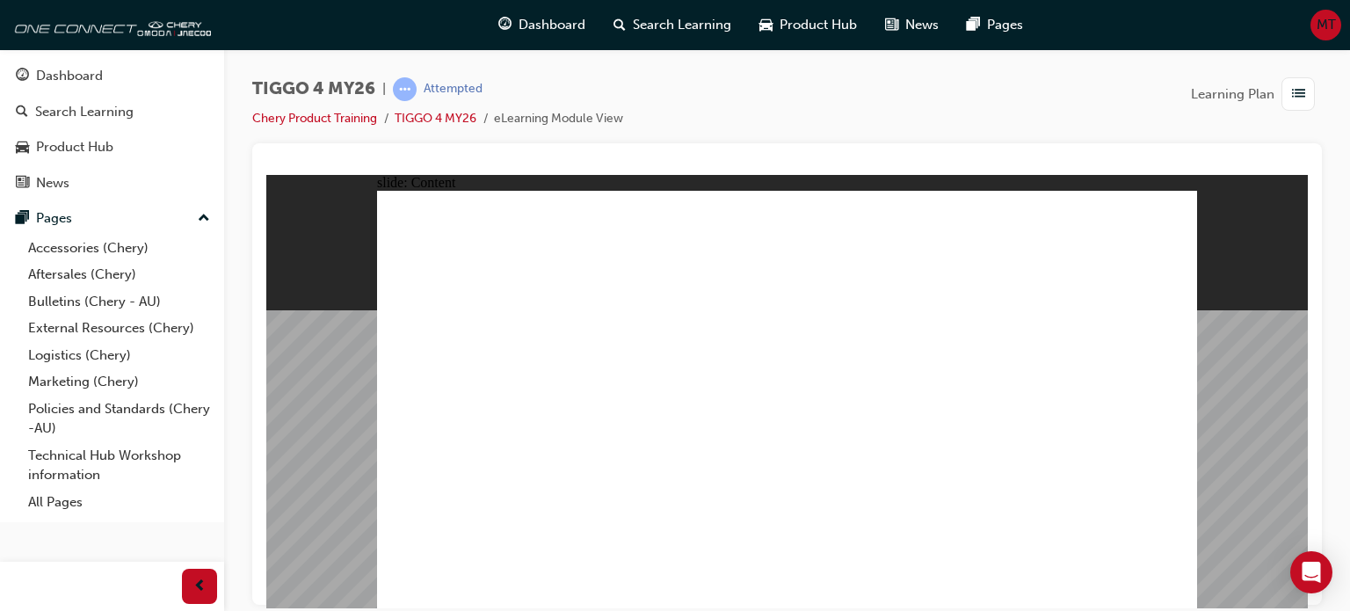
drag, startPoint x: 1074, startPoint y: 535, endPoint x: 1159, endPoint y: 541, distance: 84.6
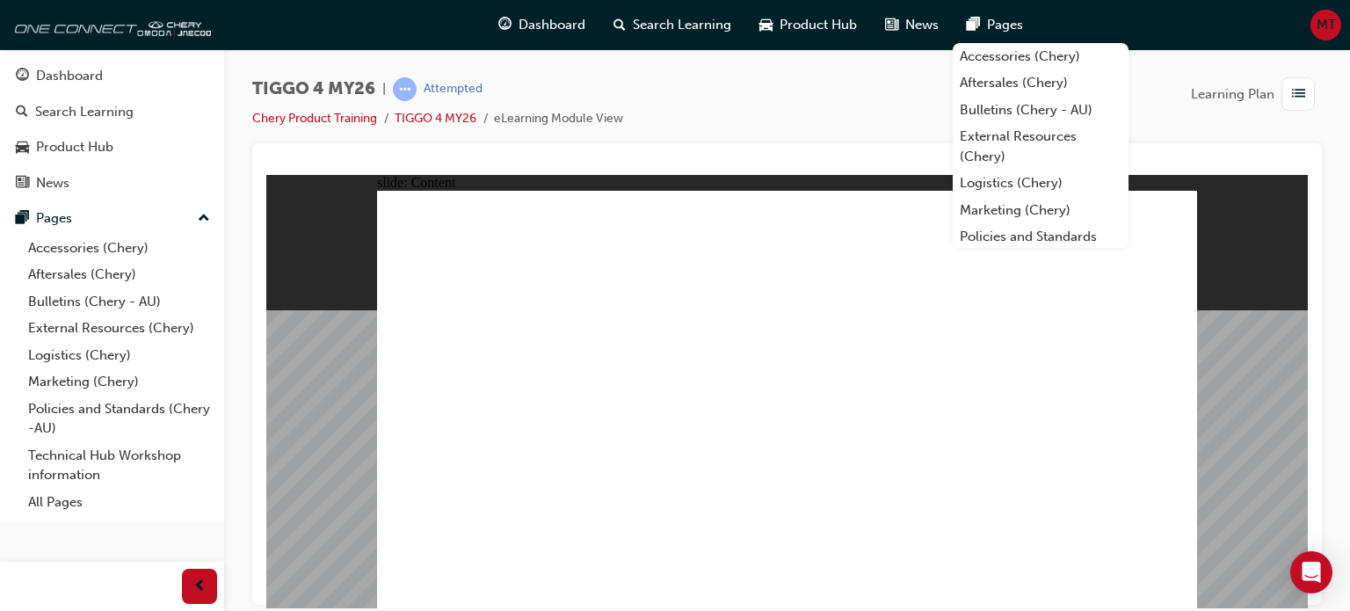
click at [714, 94] on div "TIGGO 4 MY26 | Attempted Chery Product Training TIGGO 4 MY26 eLearning Module V…" at bounding box center [787, 110] width 1070 height 66
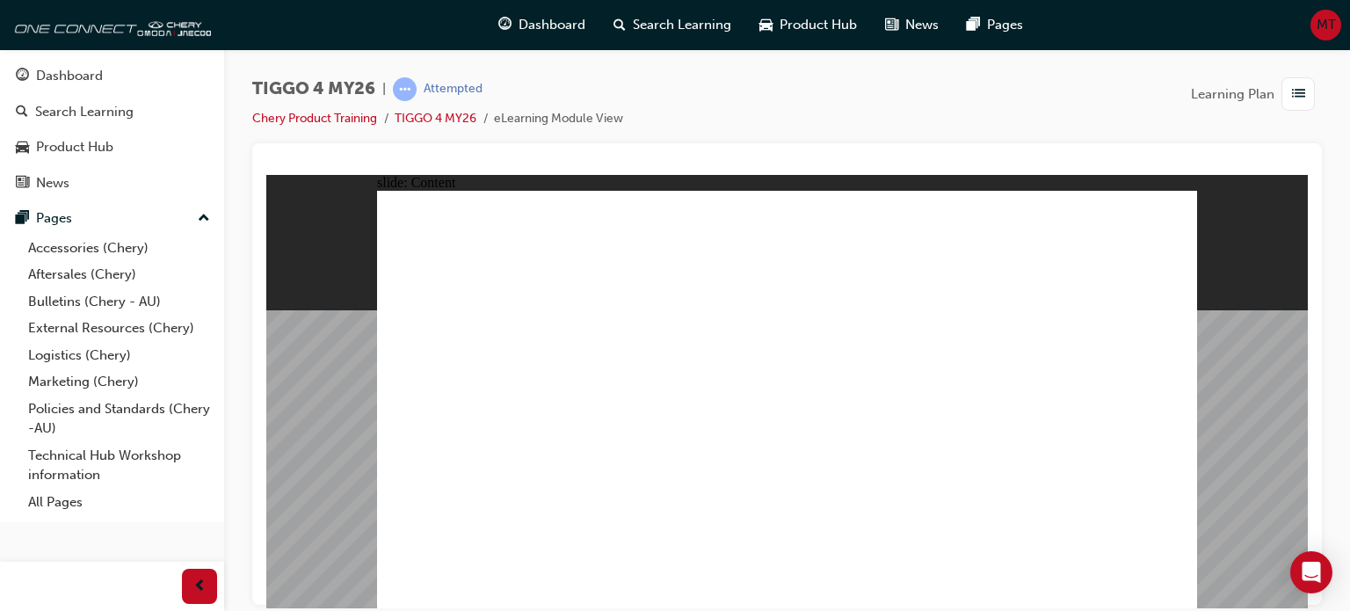
drag, startPoint x: 657, startPoint y: 362, endPoint x: 727, endPoint y: 350, distance: 71.4
drag, startPoint x: 784, startPoint y: 491, endPoint x: 819, endPoint y: 489, distance: 35.3
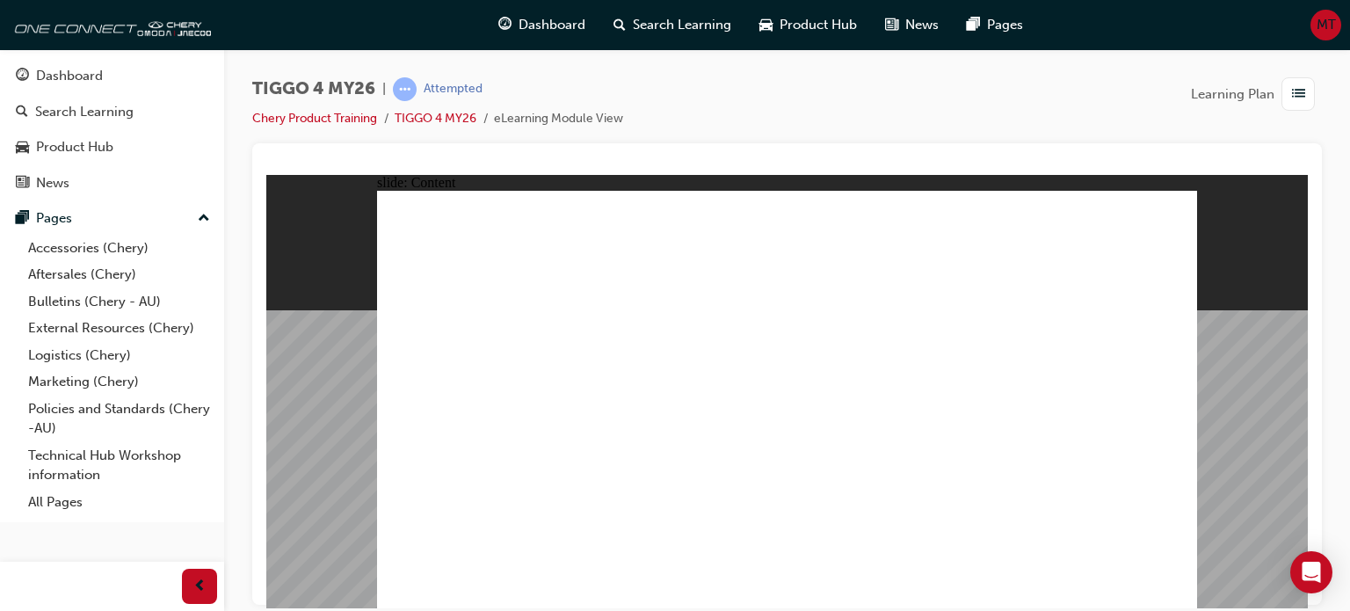
drag, startPoint x: 1004, startPoint y: 500, endPoint x: 1006, endPoint y: 457, distance: 43.1
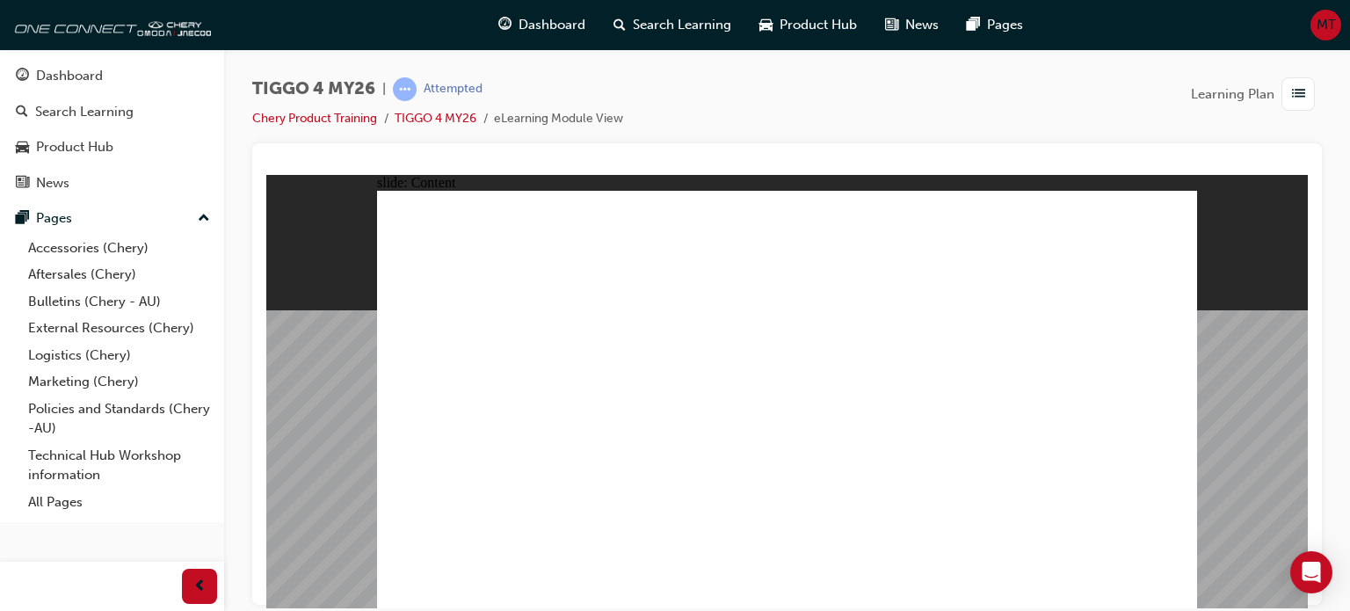
drag, startPoint x: 1164, startPoint y: 582, endPoint x: 1173, endPoint y: 593, distance: 14.4
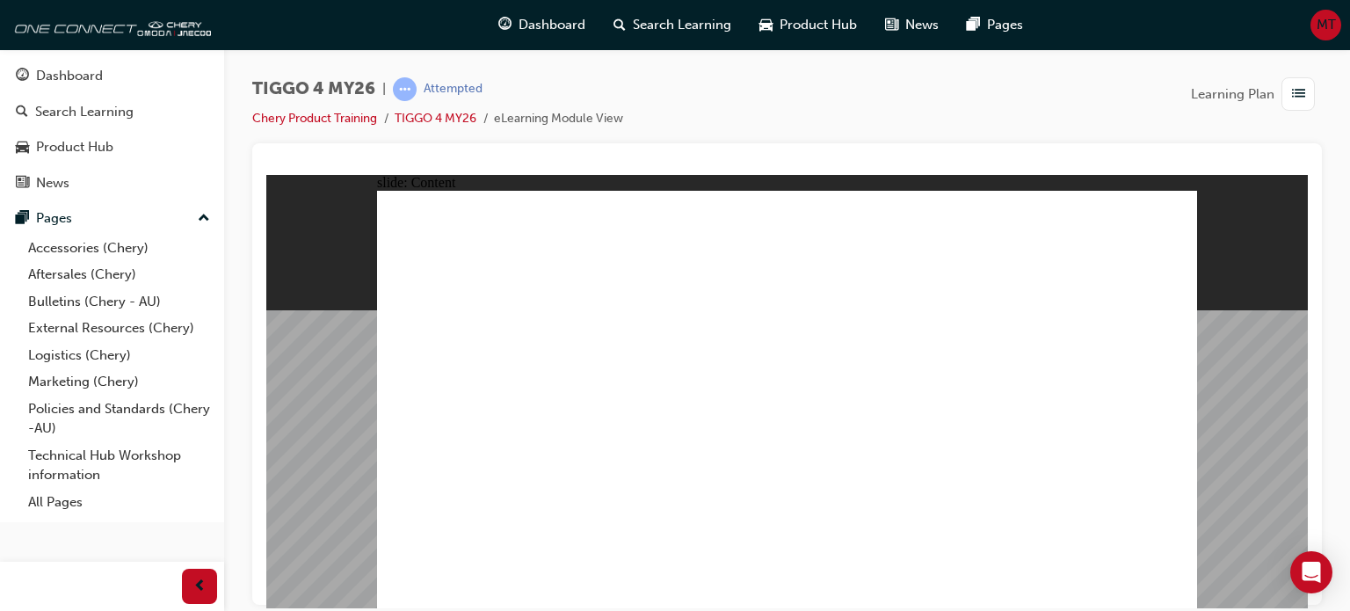
drag, startPoint x: 1174, startPoint y: 599, endPoint x: 1159, endPoint y: 596, distance: 16.2
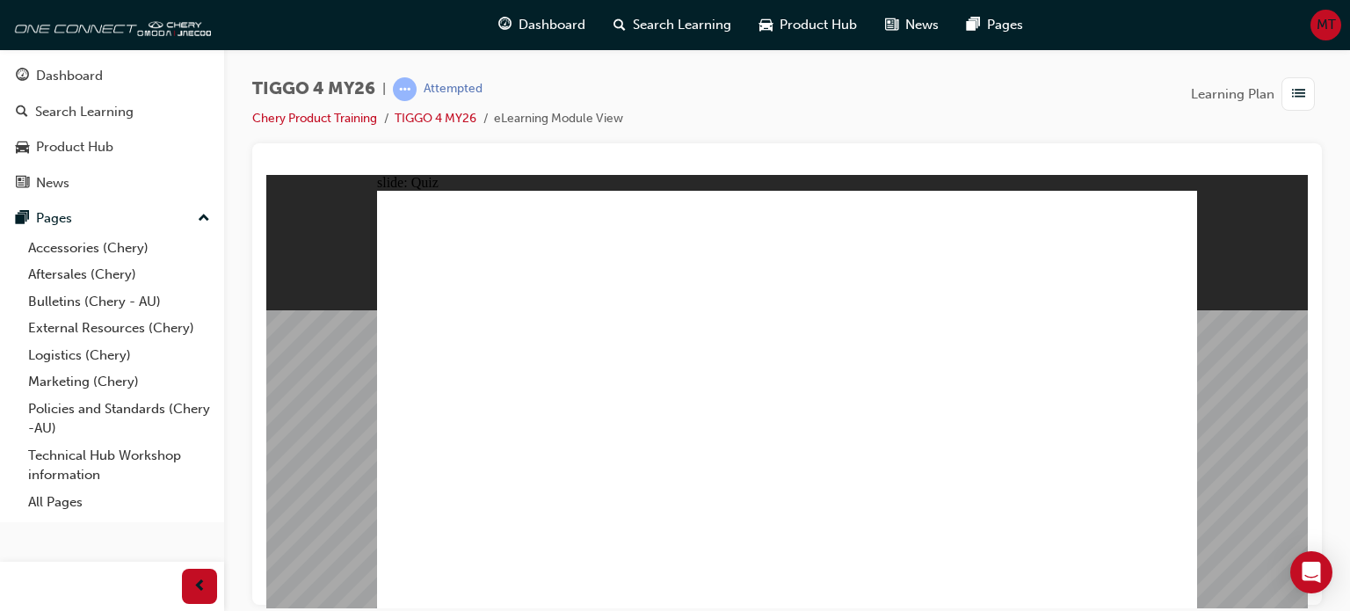
radio input "true"
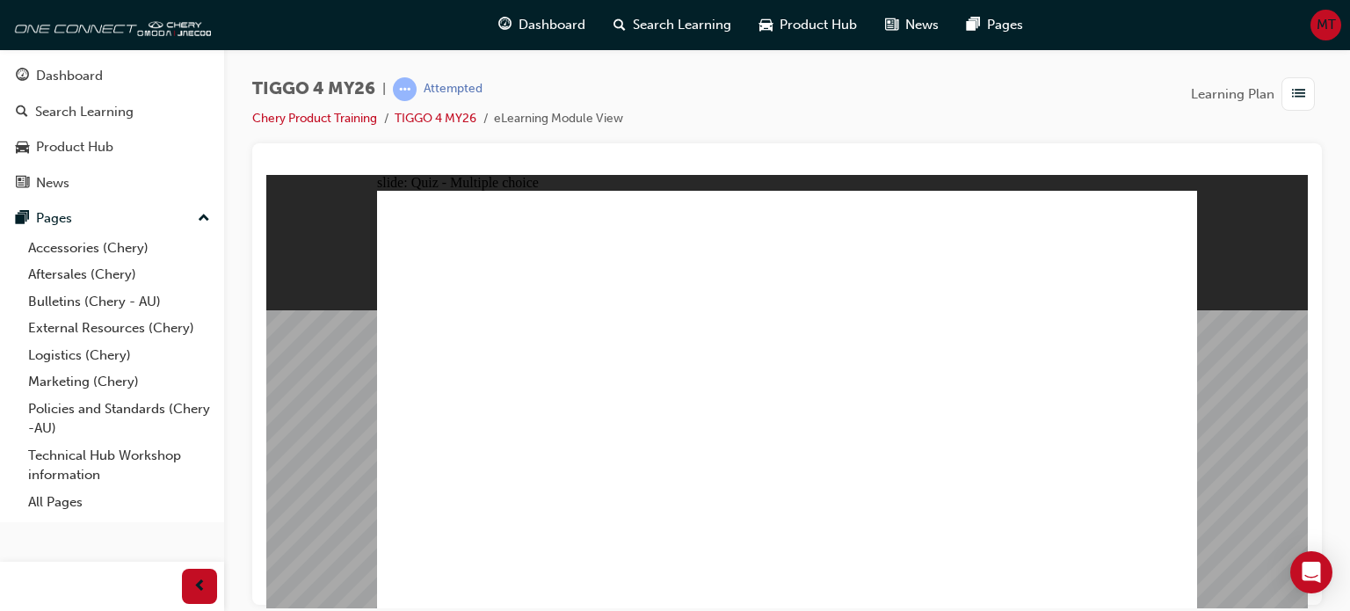
radio input "true"
drag, startPoint x: 956, startPoint y: 321, endPoint x: 461, endPoint y: 487, distance: 522.0
drag, startPoint x: 1124, startPoint y: 322, endPoint x: 1136, endPoint y: 483, distance: 161.3
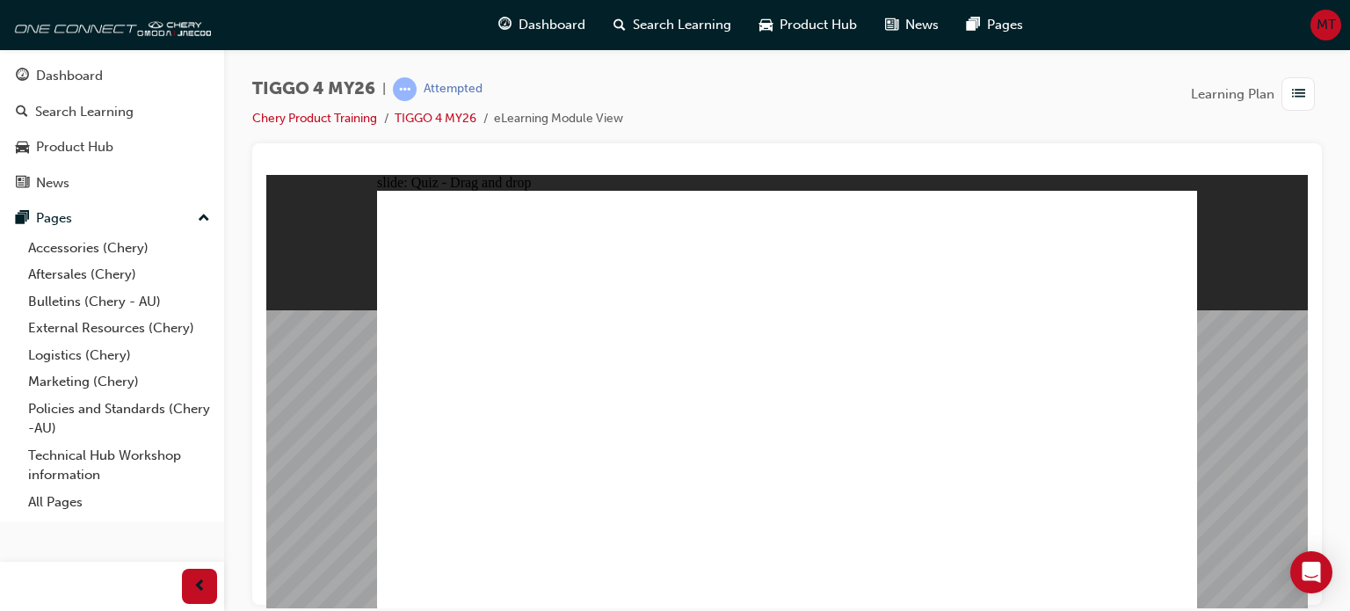
drag, startPoint x: 801, startPoint y: 324, endPoint x: 971, endPoint y: 479, distance: 230.3
drag, startPoint x: 636, startPoint y: 320, endPoint x: 629, endPoint y: 483, distance: 163.7
drag, startPoint x: 499, startPoint y: 334, endPoint x: 817, endPoint y: 492, distance: 354.6
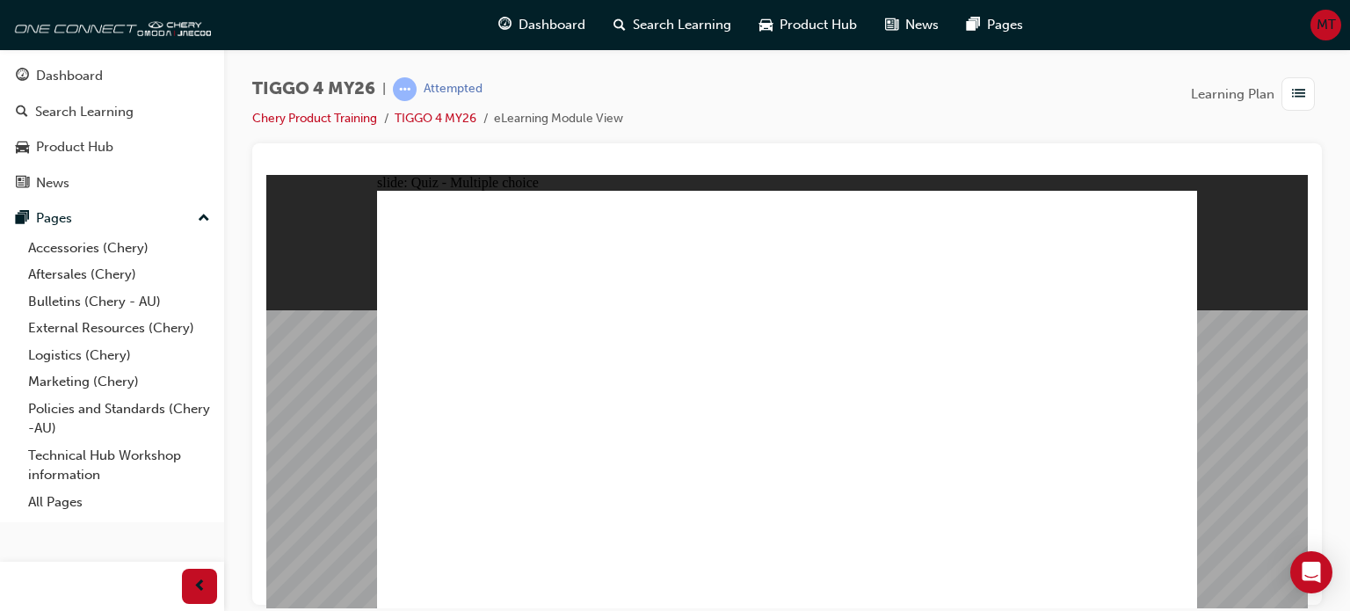
radio input "false"
radio input "true"
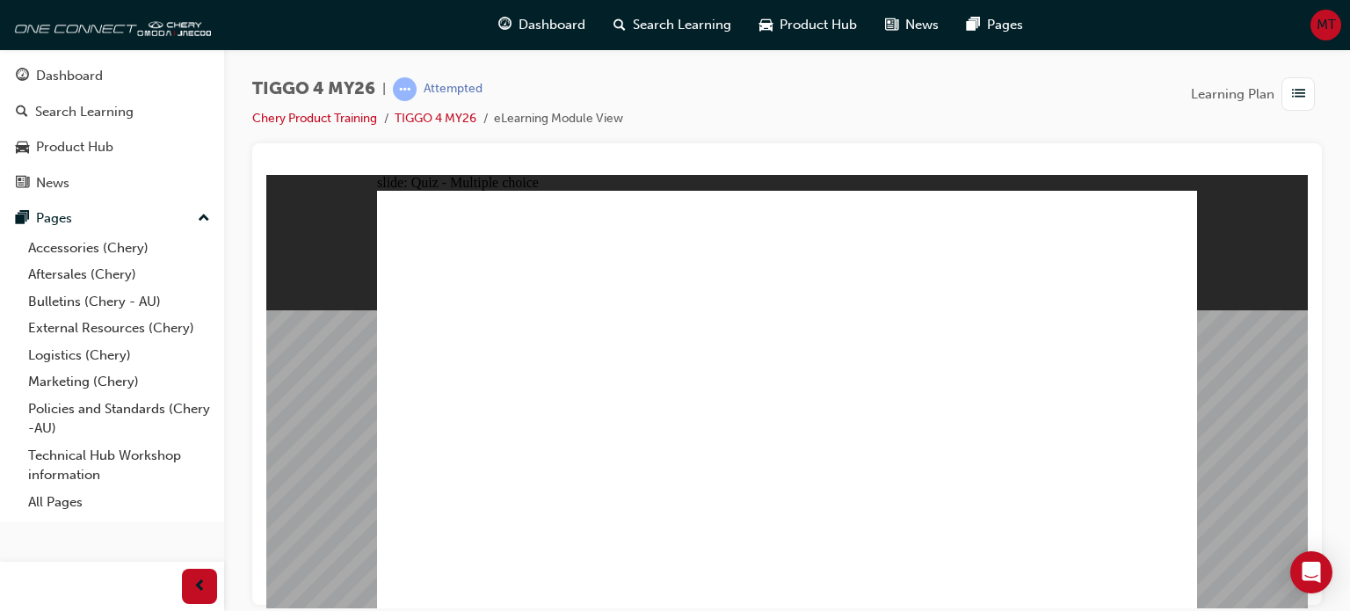
radio input "true"
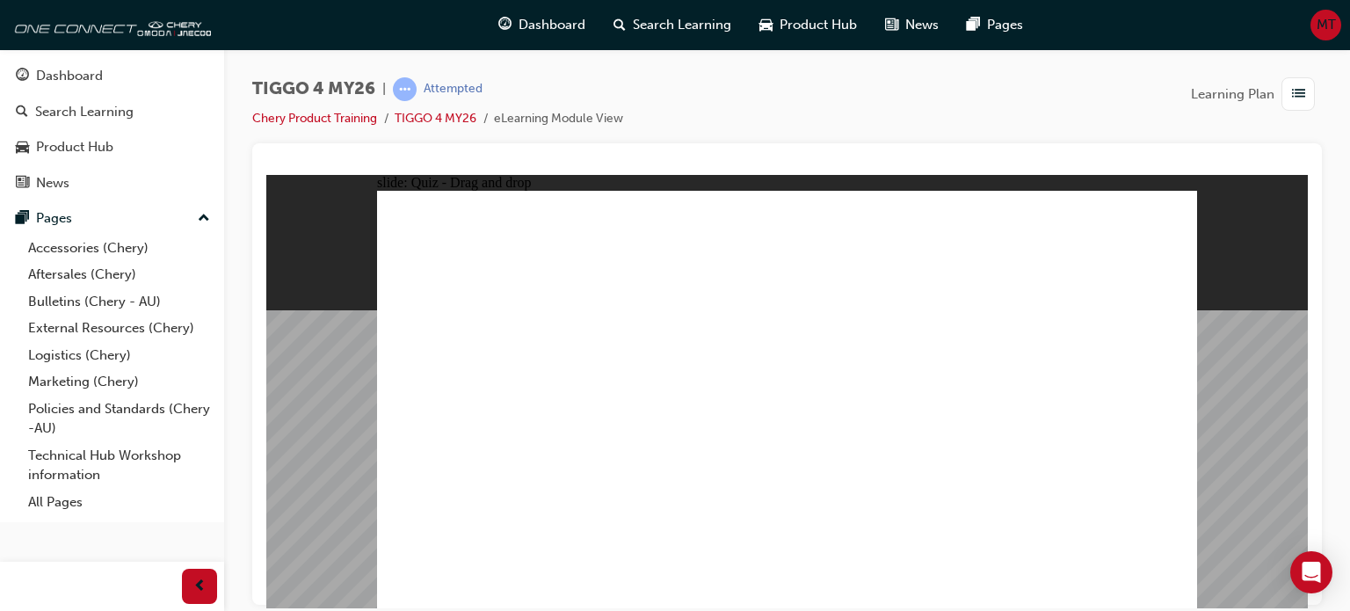
drag, startPoint x: 639, startPoint y: 362, endPoint x: 855, endPoint y: 331, distance: 218.5
drag, startPoint x: 829, startPoint y: 296, endPoint x: 1028, endPoint y: 317, distance: 199.8
drag, startPoint x: 1048, startPoint y: 286, endPoint x: 655, endPoint y: 338, distance: 396.4
drag, startPoint x: 492, startPoint y: 352, endPoint x: 1062, endPoint y: 306, distance: 571.5
drag, startPoint x: 467, startPoint y: 405, endPoint x: 1039, endPoint y: 338, distance: 576.1
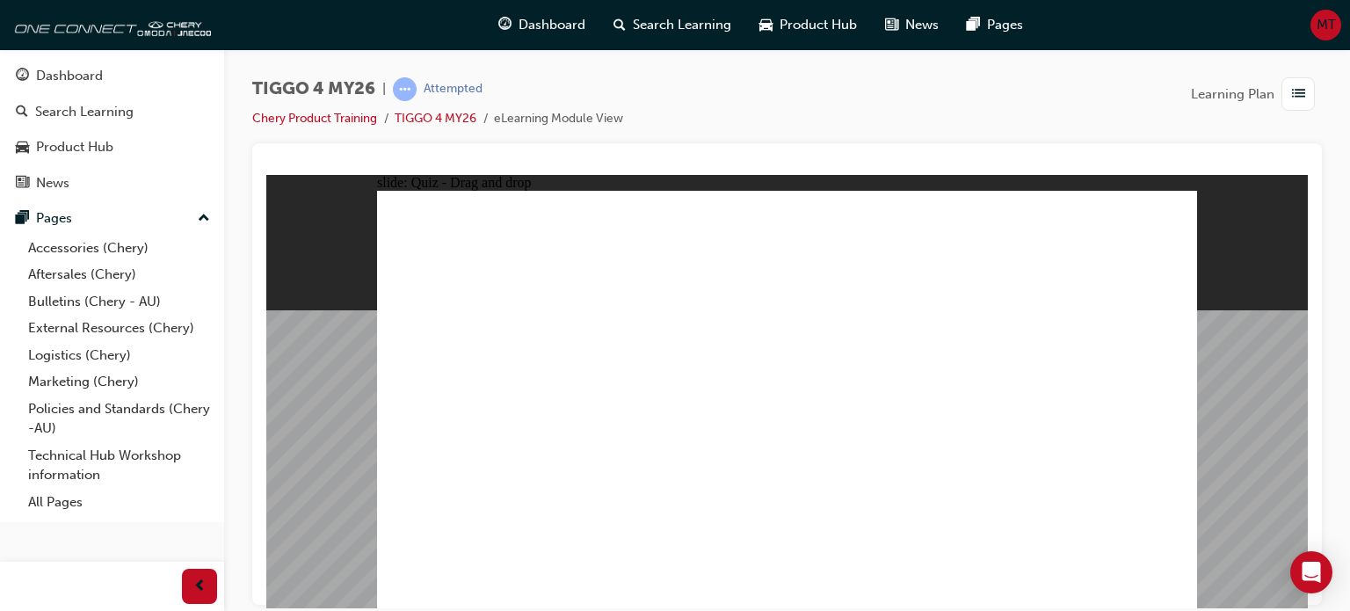
drag, startPoint x: 472, startPoint y: 448, endPoint x: 872, endPoint y: 334, distance: 416.0
drag, startPoint x: 669, startPoint y: 357, endPoint x: 876, endPoint y: 331, distance: 208.2
drag, startPoint x: 643, startPoint y: 402, endPoint x: 1051, endPoint y: 382, distance: 408.3
drag, startPoint x: 650, startPoint y: 442, endPoint x: 1006, endPoint y: 403, distance: 359.0
drag, startPoint x: 468, startPoint y: 488, endPoint x: 850, endPoint y: 385, distance: 396.0
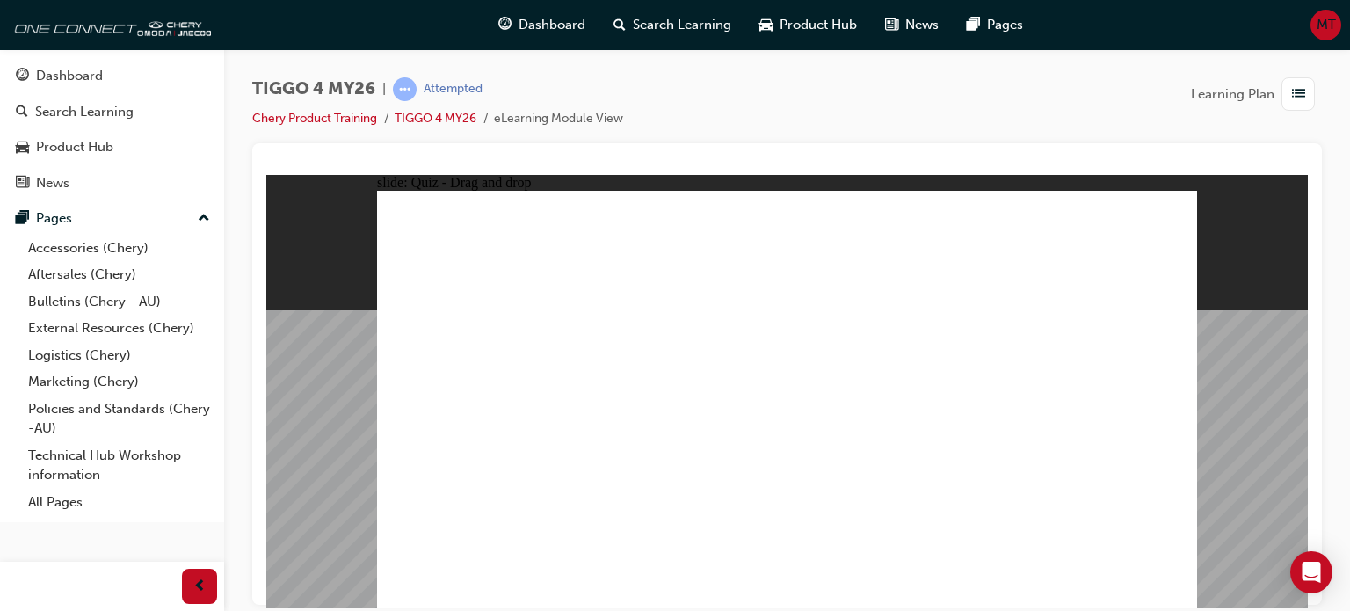
drag, startPoint x: 943, startPoint y: 409, endPoint x: 864, endPoint y: 403, distance: 79.4
radio input "true"
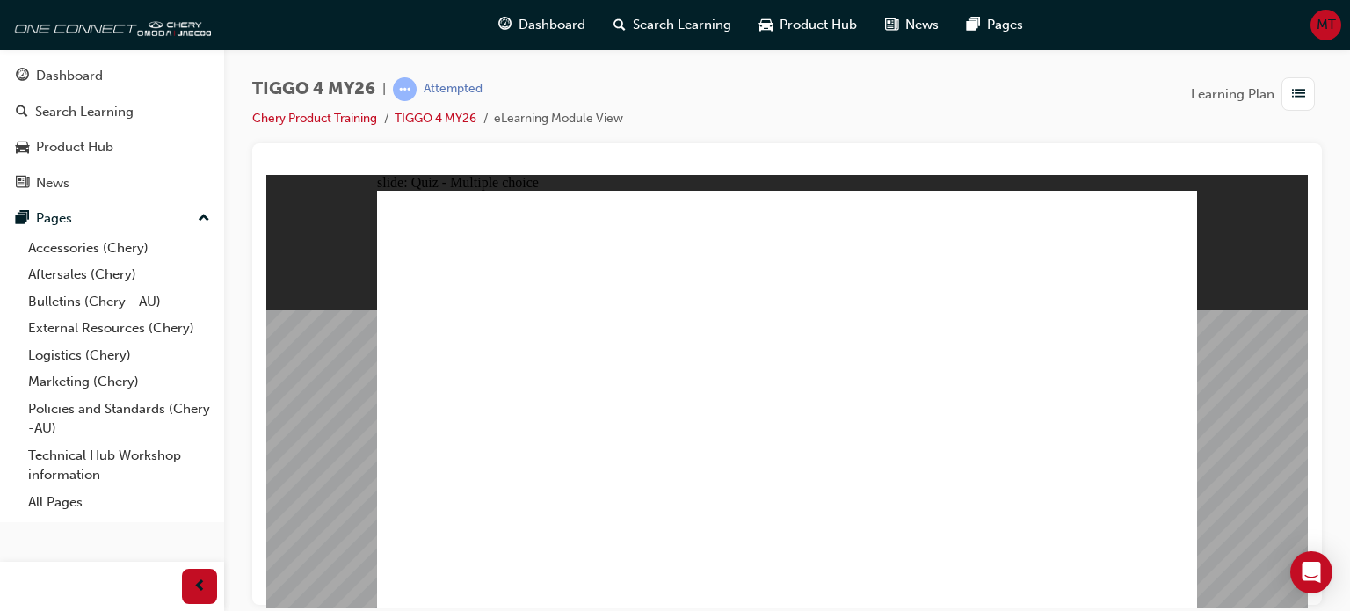
radio input "true"
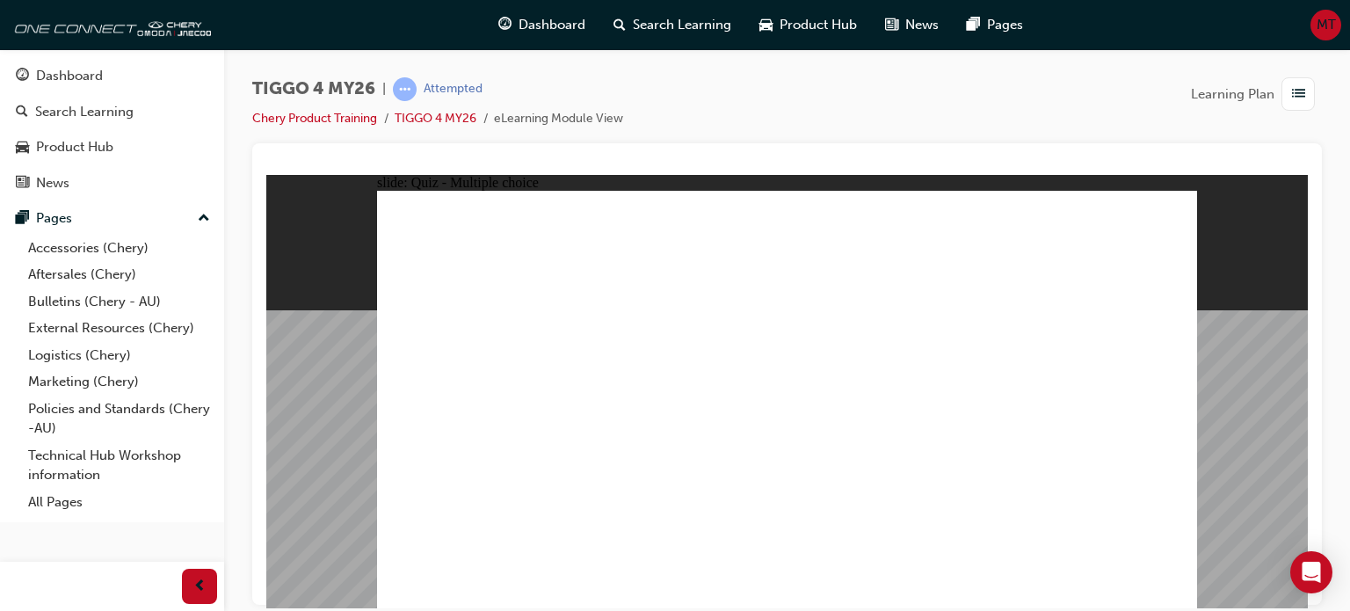
radio input "true"
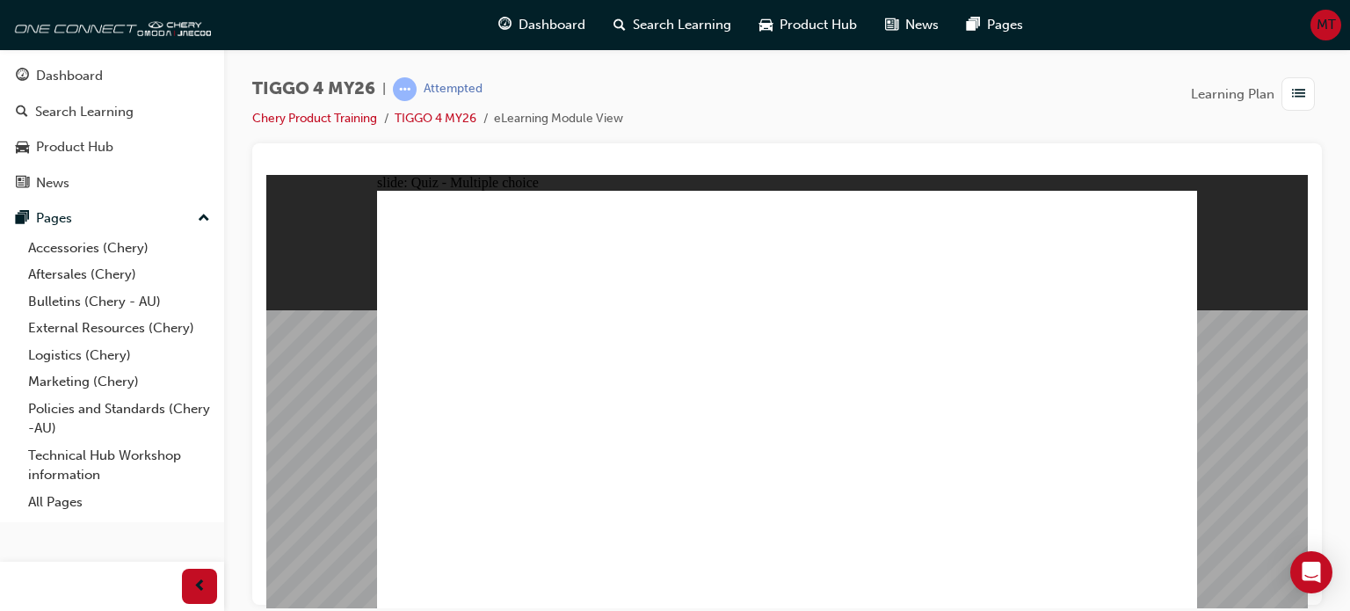
radio input "true"
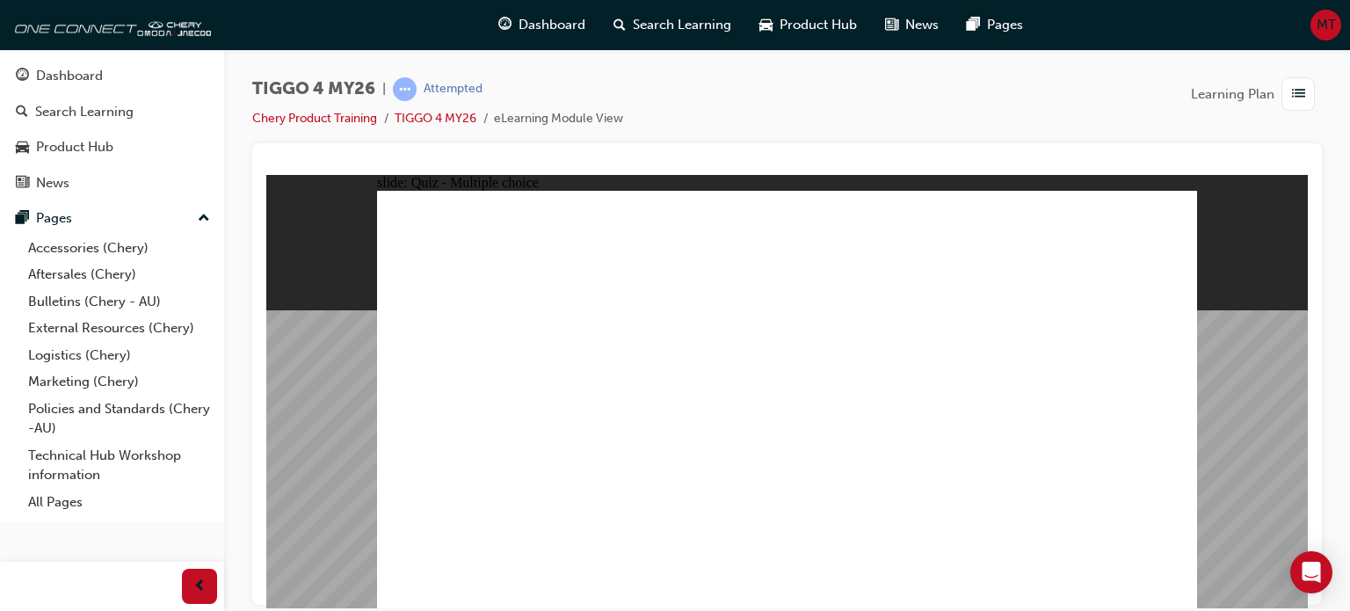
radio input "true"
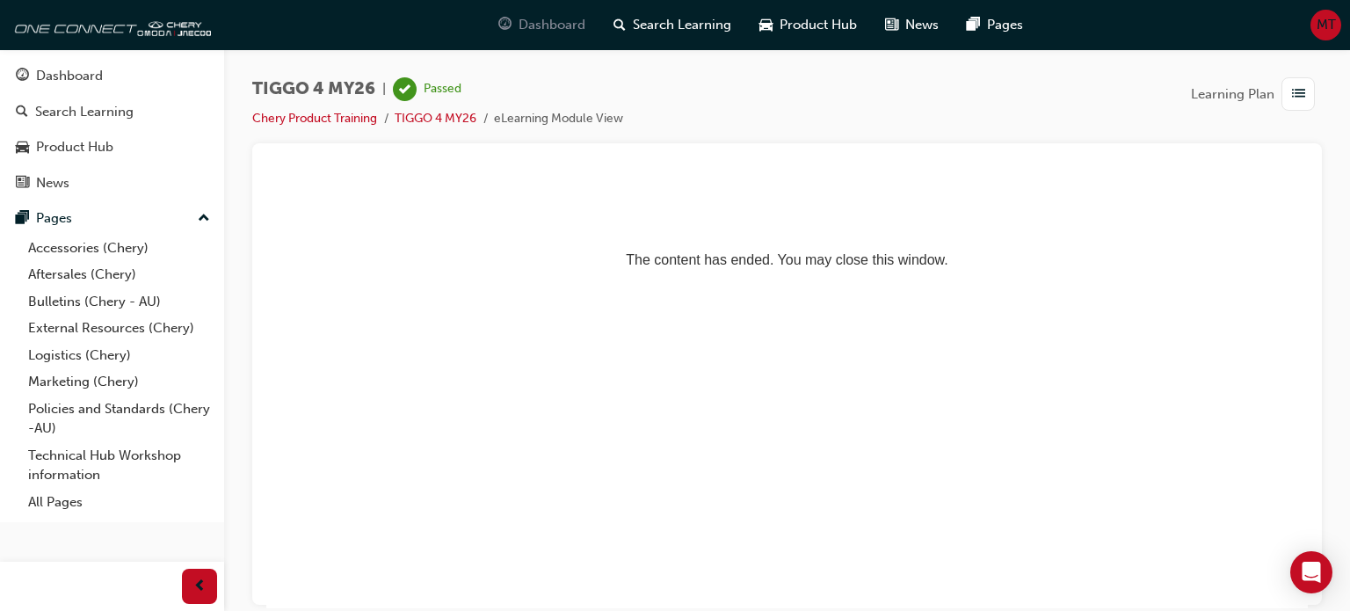
click at [587, 17] on div "Dashboard" at bounding box center [541, 25] width 115 height 36
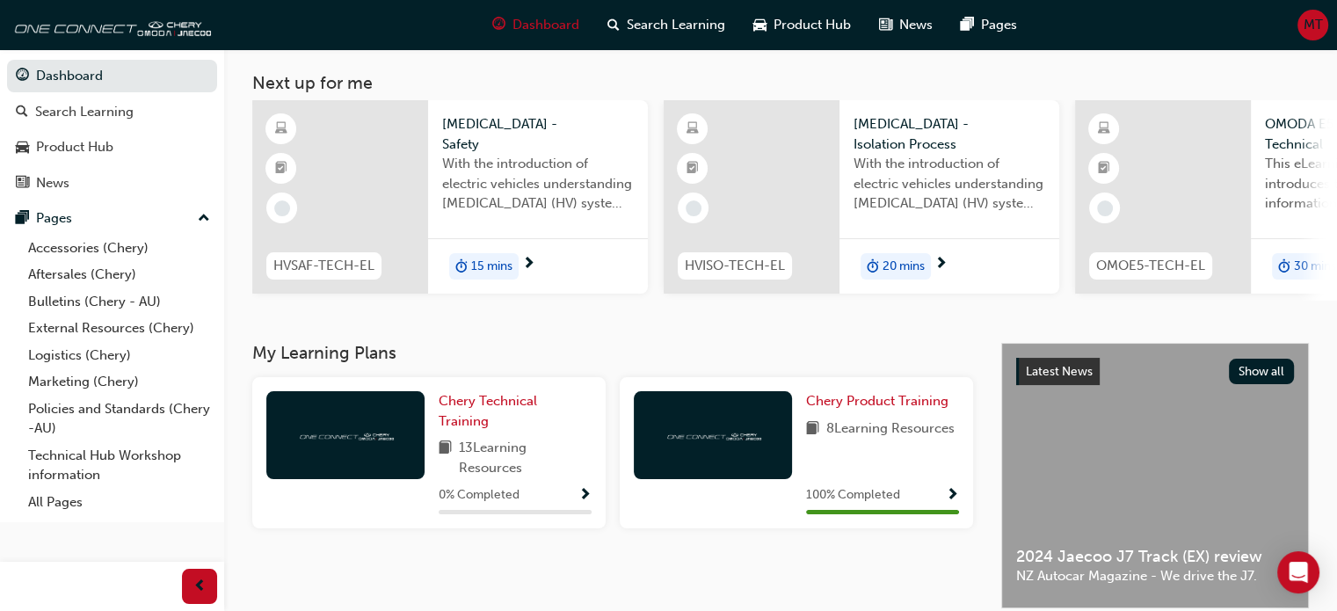
scroll to position [176, 0]
